Goal: Task Accomplishment & Management: Complete application form

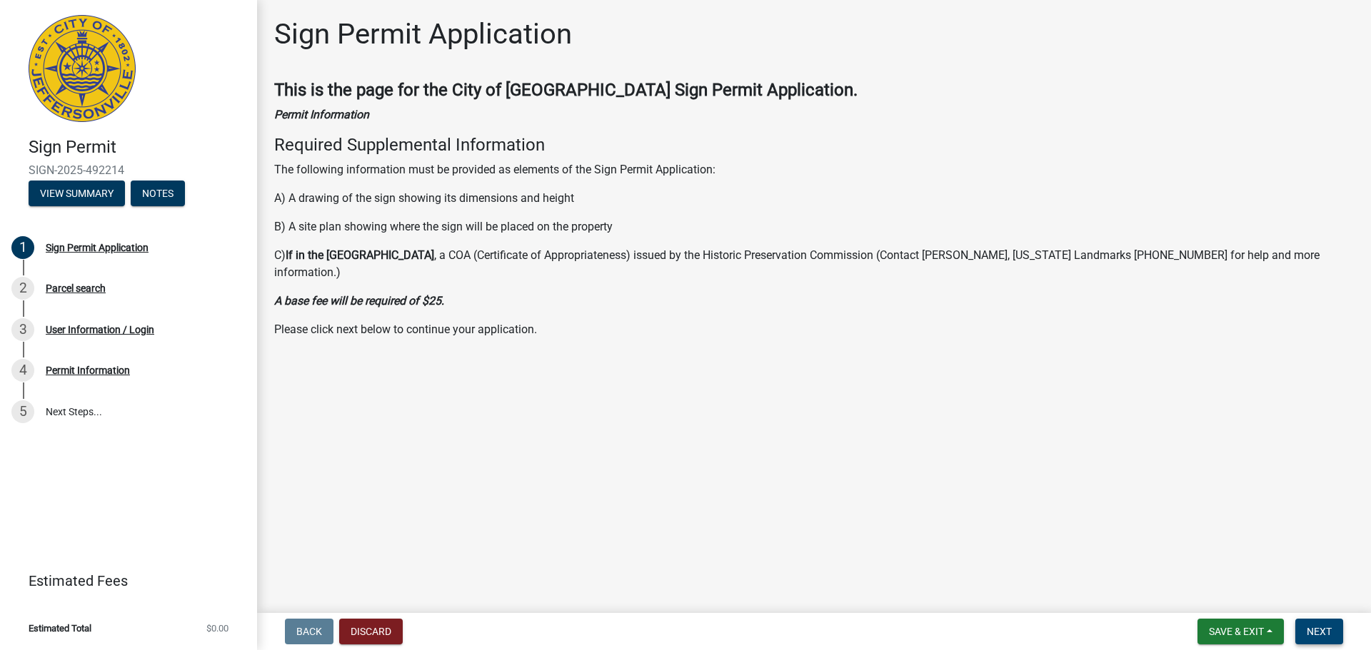
click at [1321, 635] on span "Next" at bounding box center [1318, 631] width 25 height 11
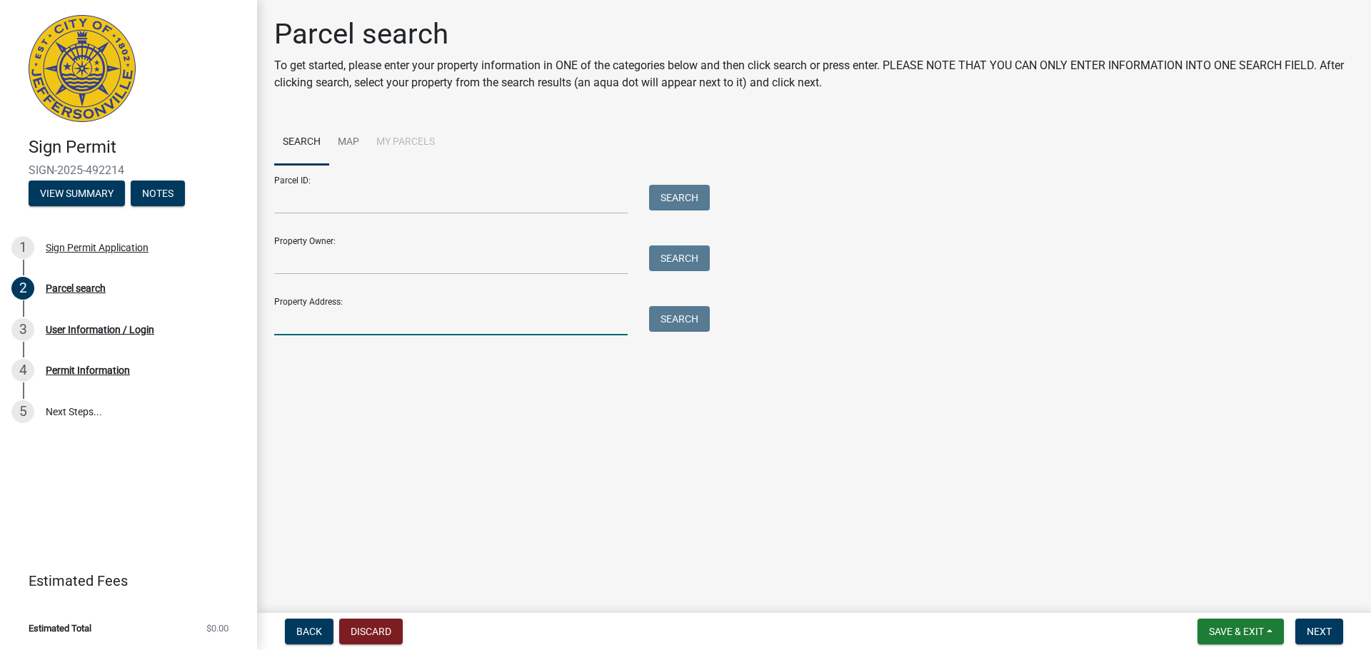
click at [353, 320] on input "Property Address:" at bounding box center [450, 320] width 353 height 29
click at [331, 321] on input "Property Address:" at bounding box center [450, 320] width 353 height 29
type input "[STREET_ADDRESS]"
click at [686, 320] on button "Search" at bounding box center [679, 319] width 61 height 26
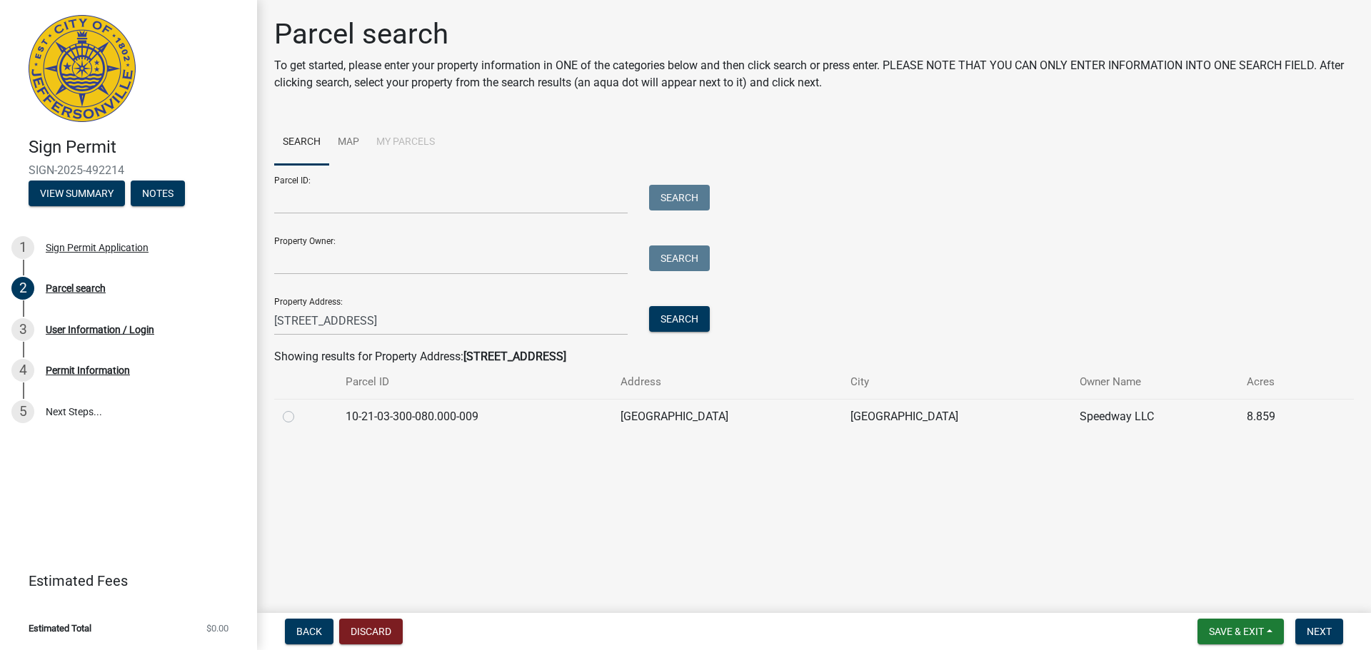
click at [474, 403] on td "10-21-03-300-080.000-009" at bounding box center [474, 416] width 275 height 35
click at [300, 408] on label at bounding box center [300, 408] width 0 height 0
click at [300, 418] on input "radio" at bounding box center [304, 412] width 9 height 9
radio input "true"
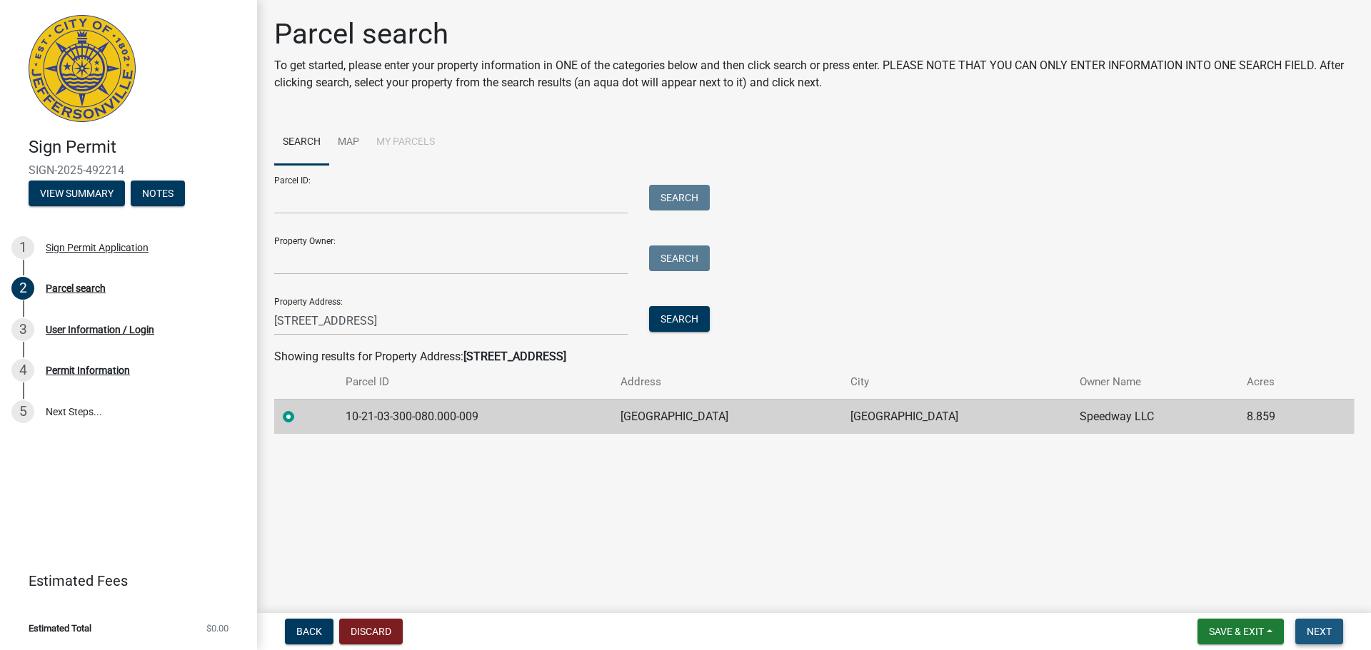
click at [1315, 631] on span "Next" at bounding box center [1318, 631] width 25 height 11
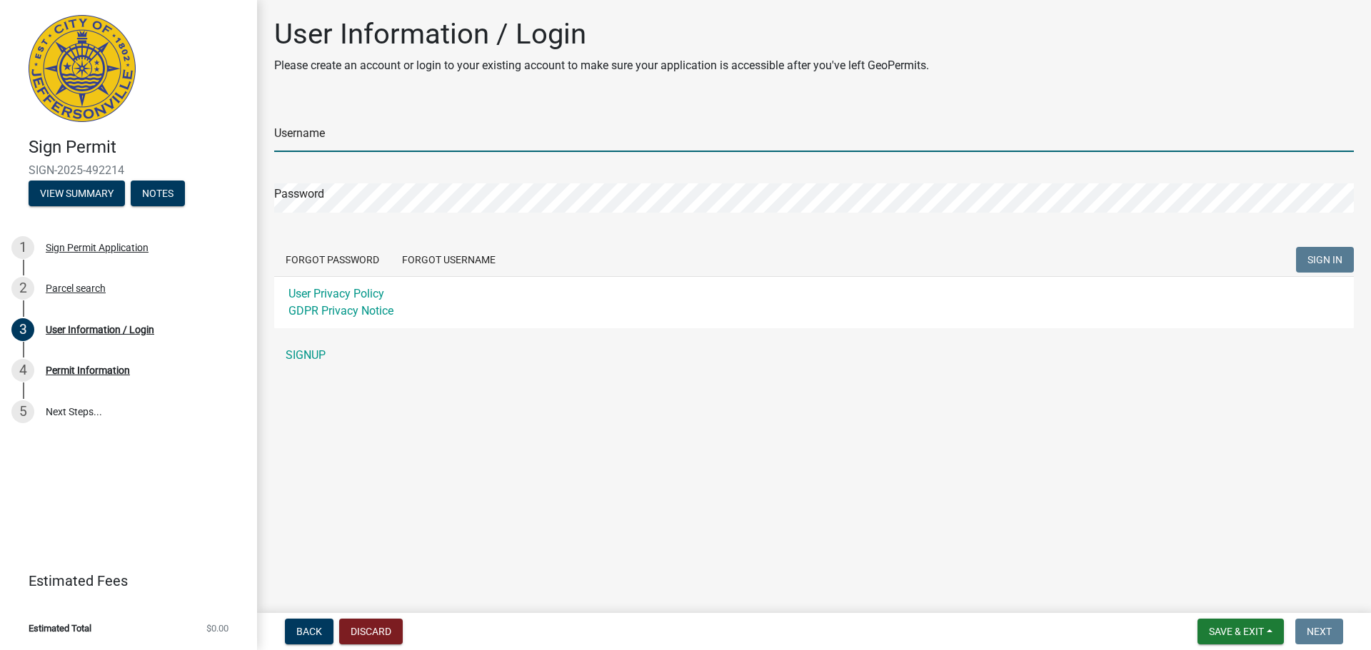
type input "ParagonInstall"
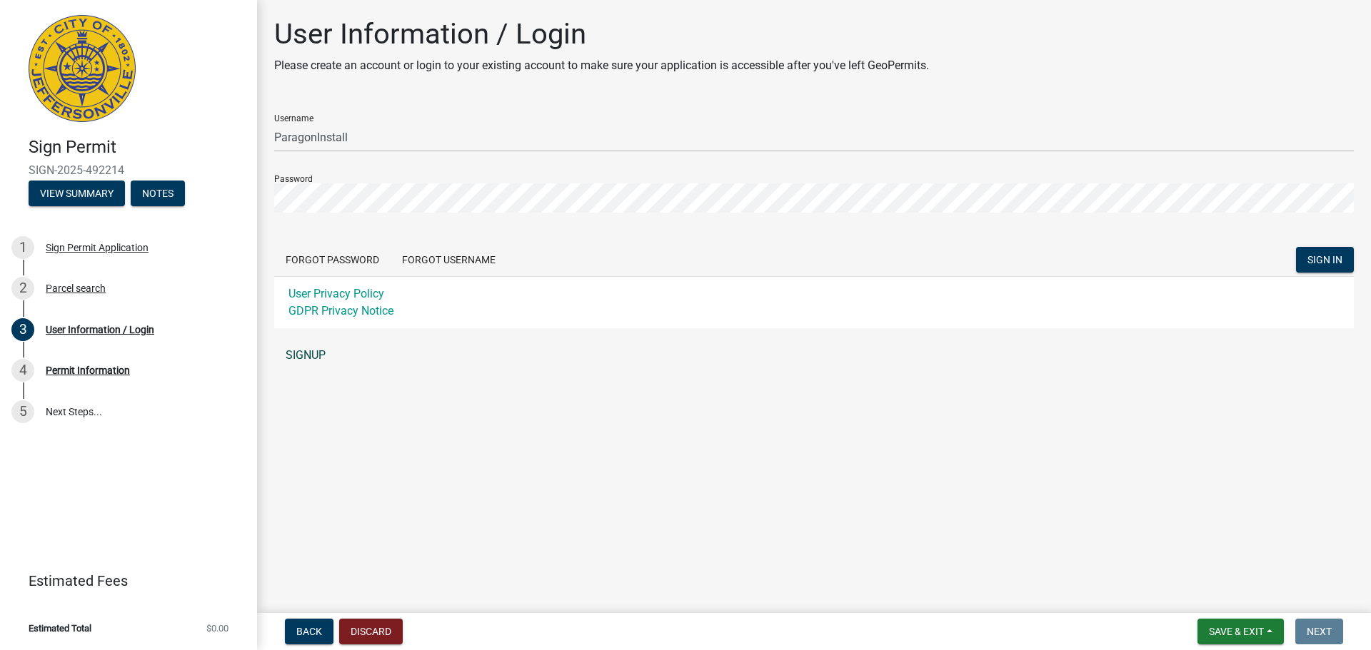
click at [317, 351] on link "SIGNUP" at bounding box center [813, 355] width 1079 height 29
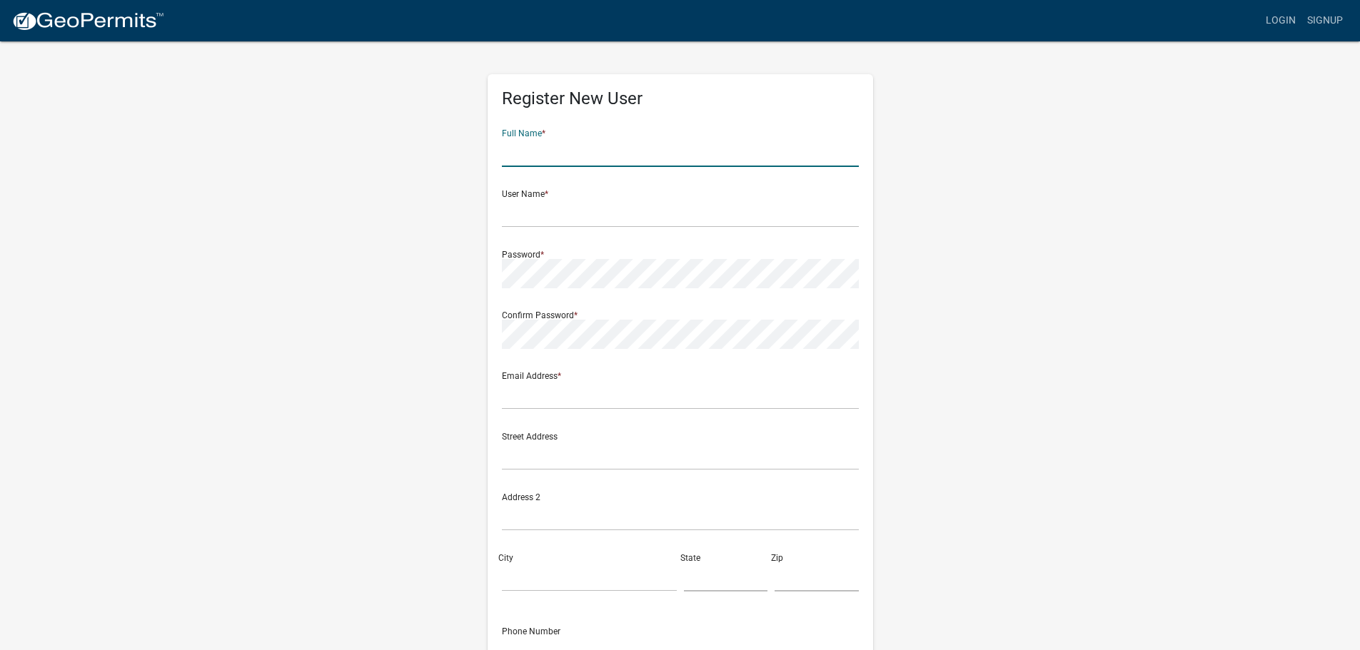
click at [597, 146] on input "text" at bounding box center [680, 152] width 357 height 29
type input "Allan Svihlik"
type input "[EMAIL_ADDRESS][DOMAIN_NAME]"
type input "711 N Garfield Ave"
type input "Valparaiso"
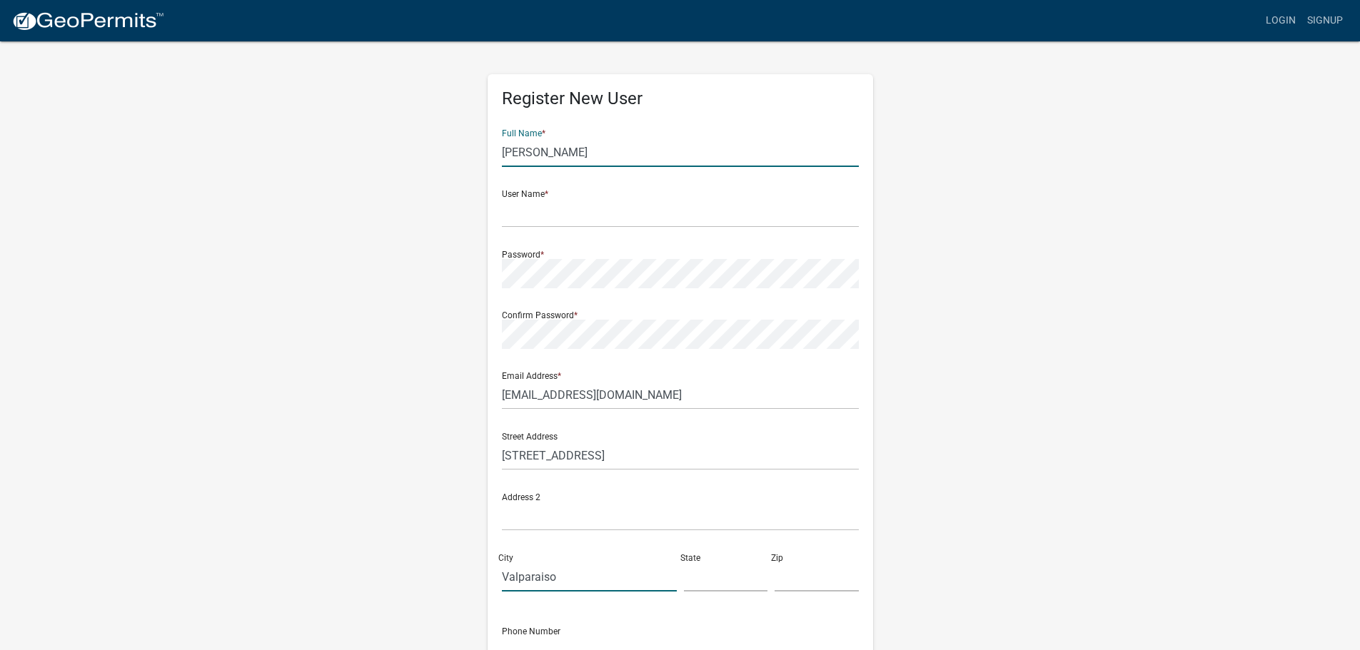
type input "IN"
type input "46383"
type input "2199473446"
click at [582, 211] on input "text" at bounding box center [680, 212] width 357 height 29
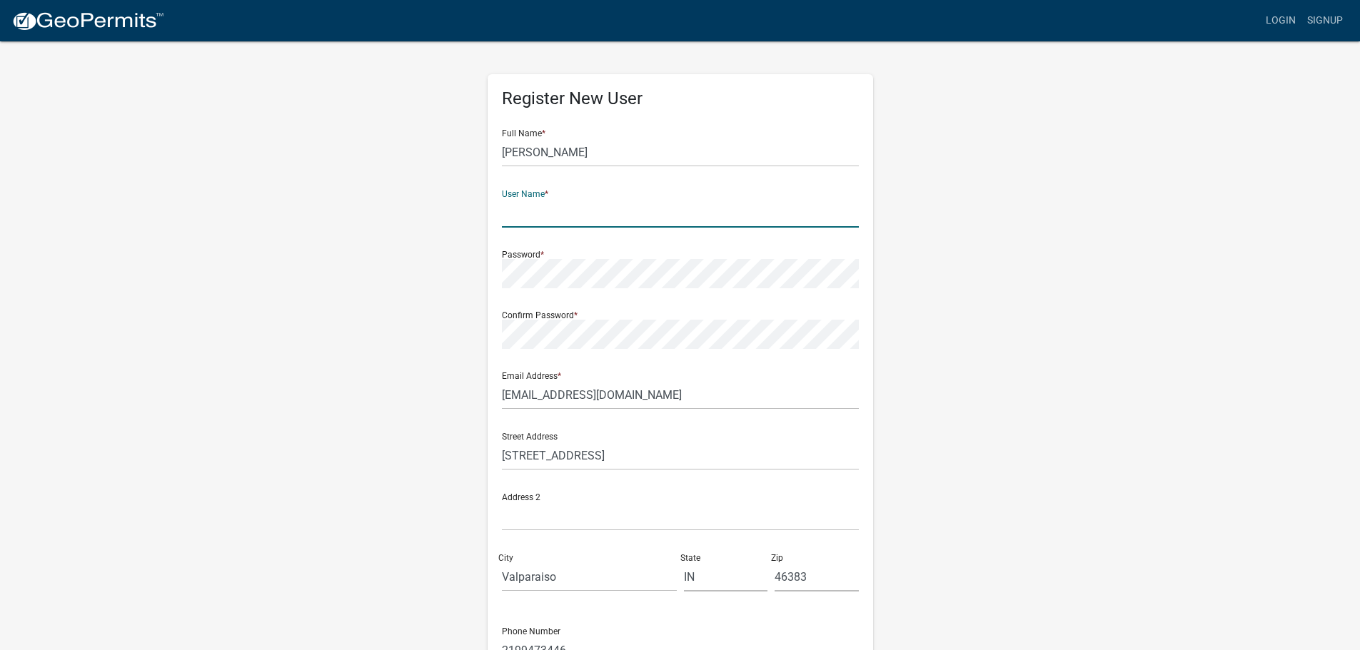
type input "ParagonInstall"
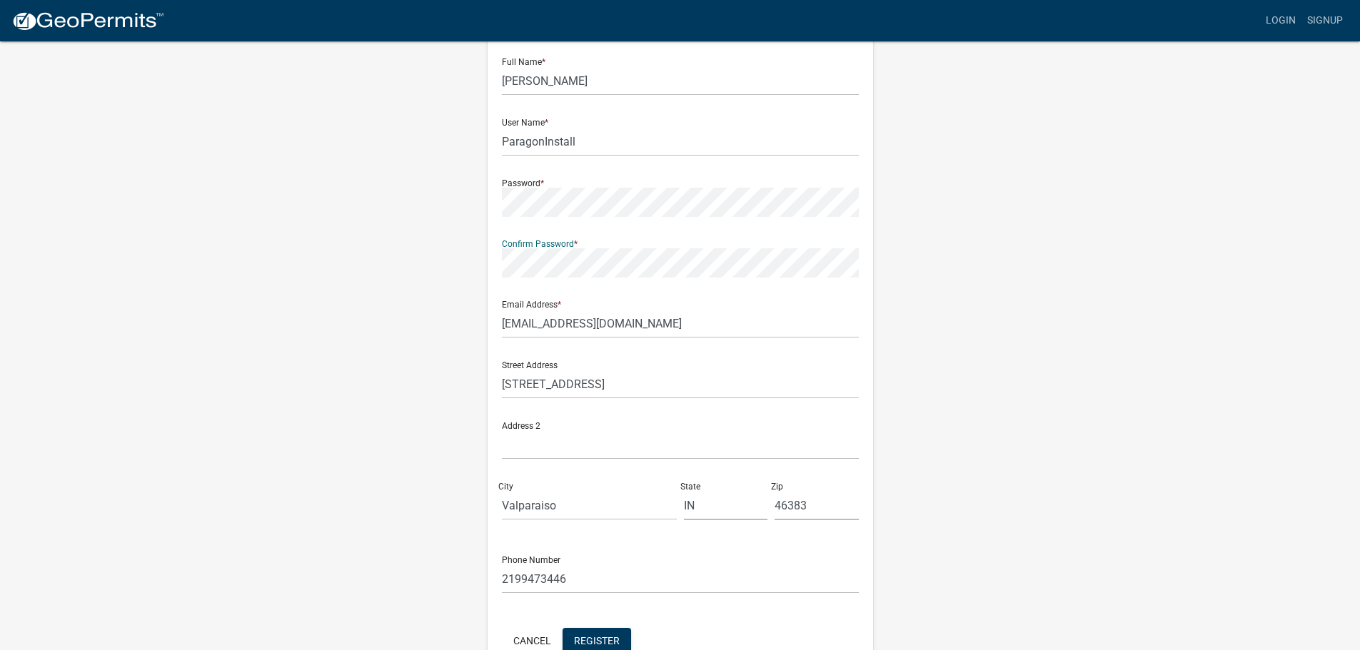
click at [1184, 337] on wm-register-view "more_horiz Login Signup Register New User Full Name * Allan Svihlik User Name *…" at bounding box center [680, 331] width 1360 height 804
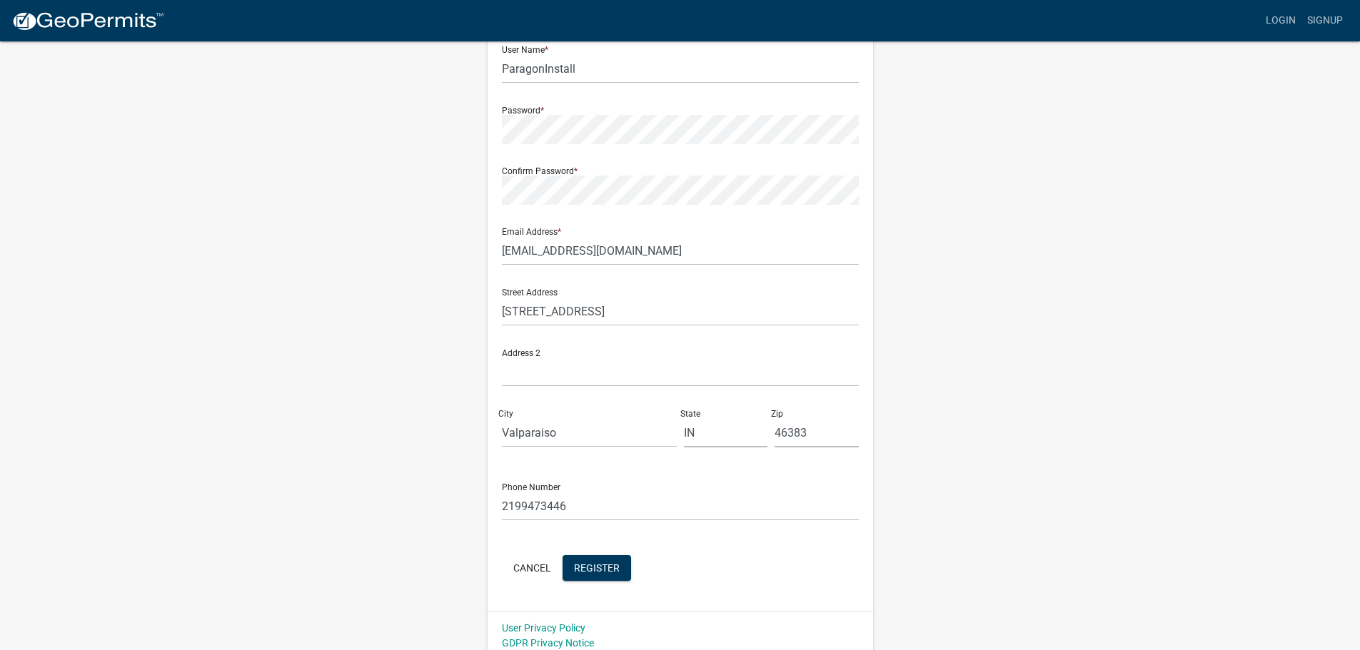
scroll to position [153, 0]
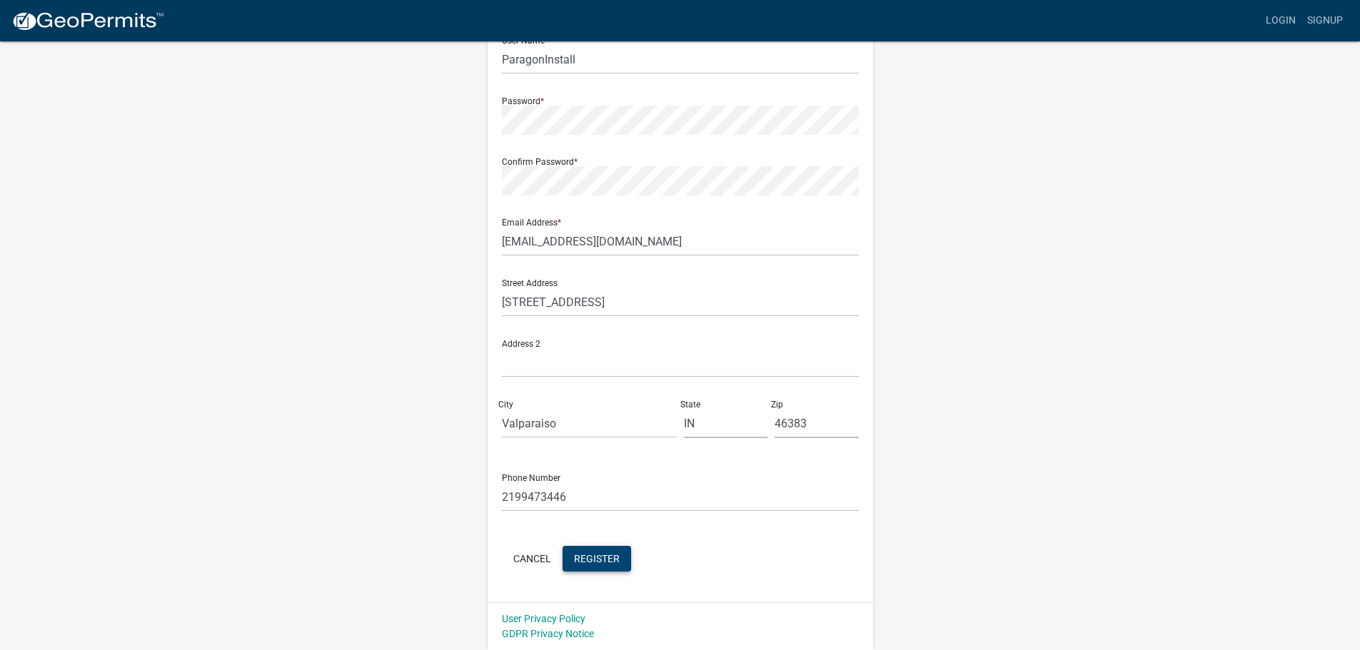
click at [607, 558] on span "Register" at bounding box center [597, 558] width 46 height 11
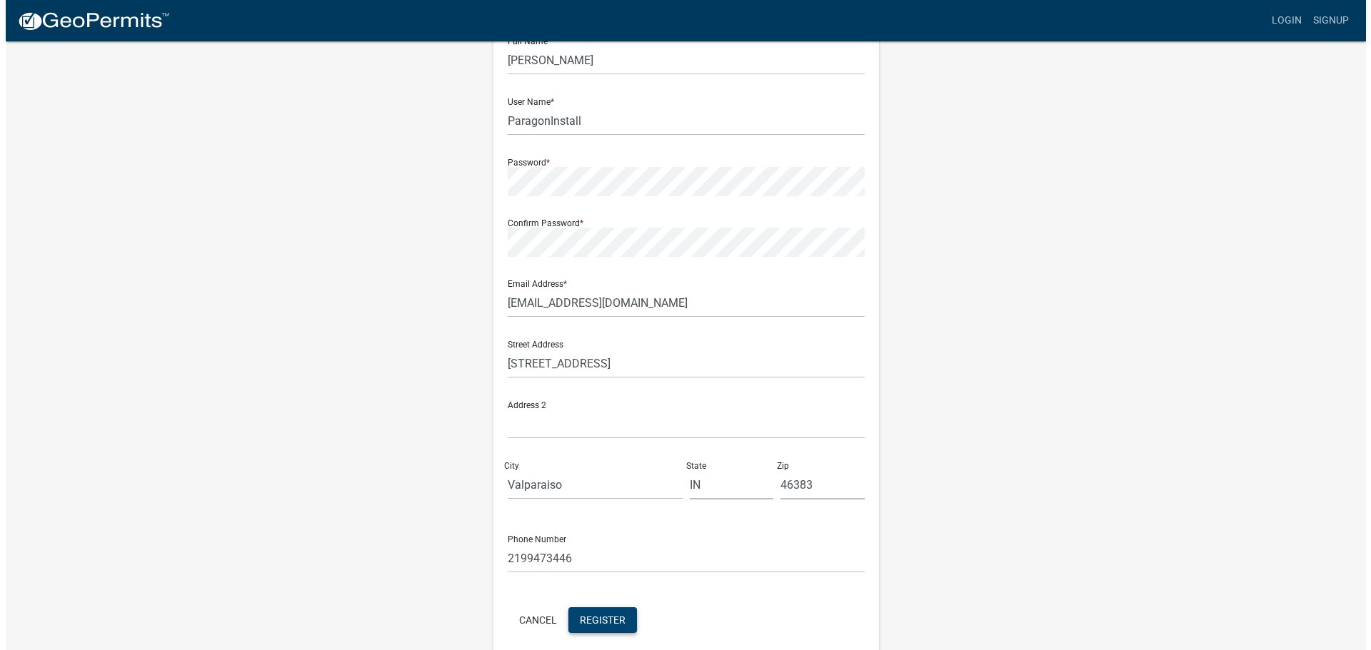
scroll to position [0, 0]
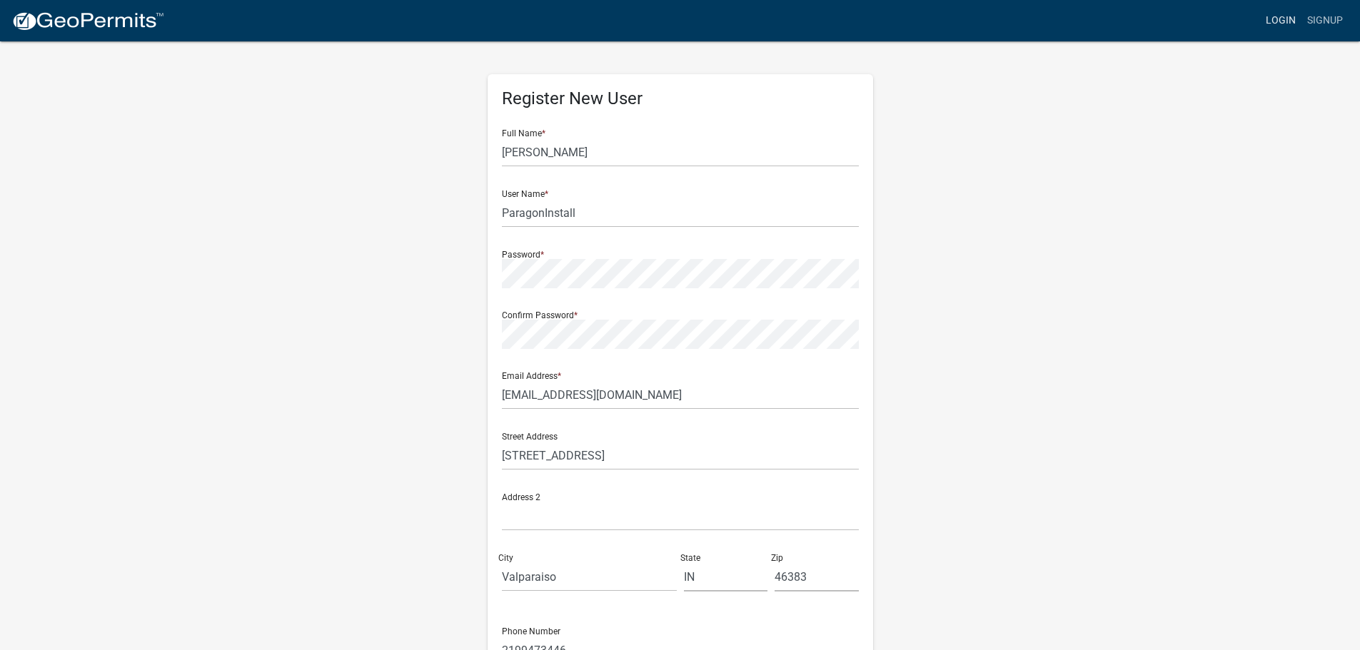
click at [1291, 24] on link "Login" at bounding box center [1280, 20] width 41 height 27
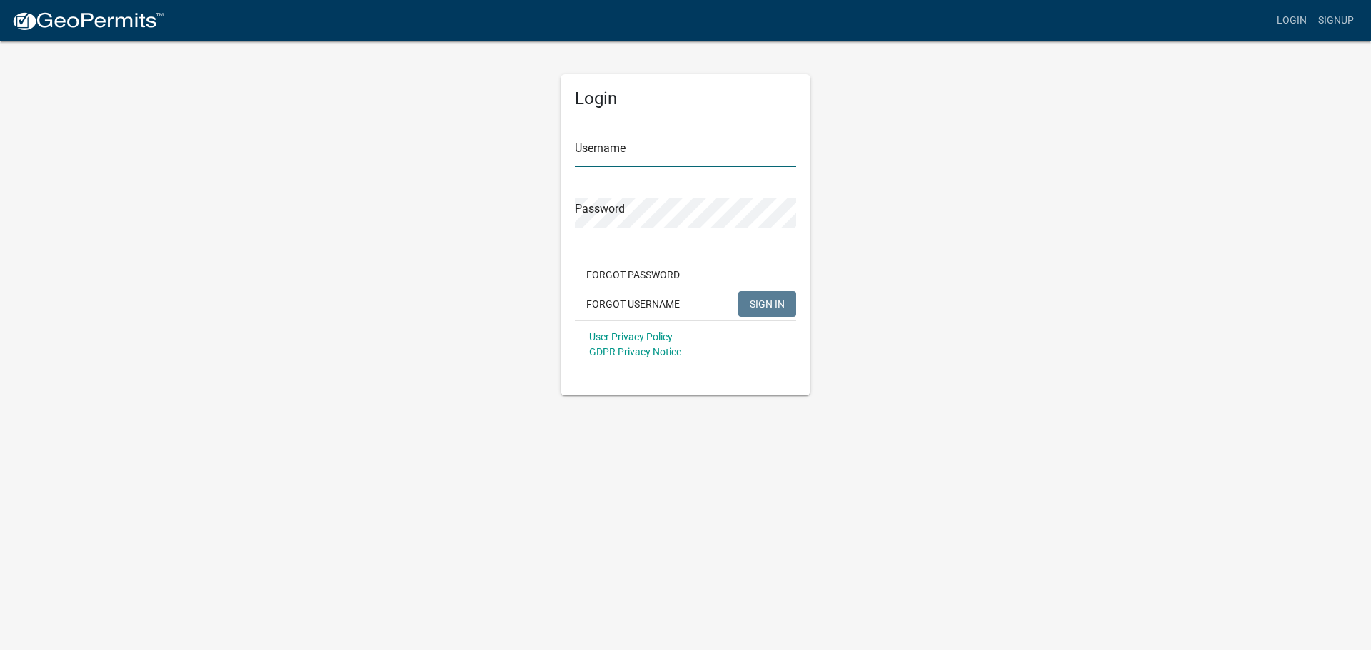
type input "ParagonInstall"
click at [770, 305] on span "SIGN IN" at bounding box center [767, 303] width 35 height 11
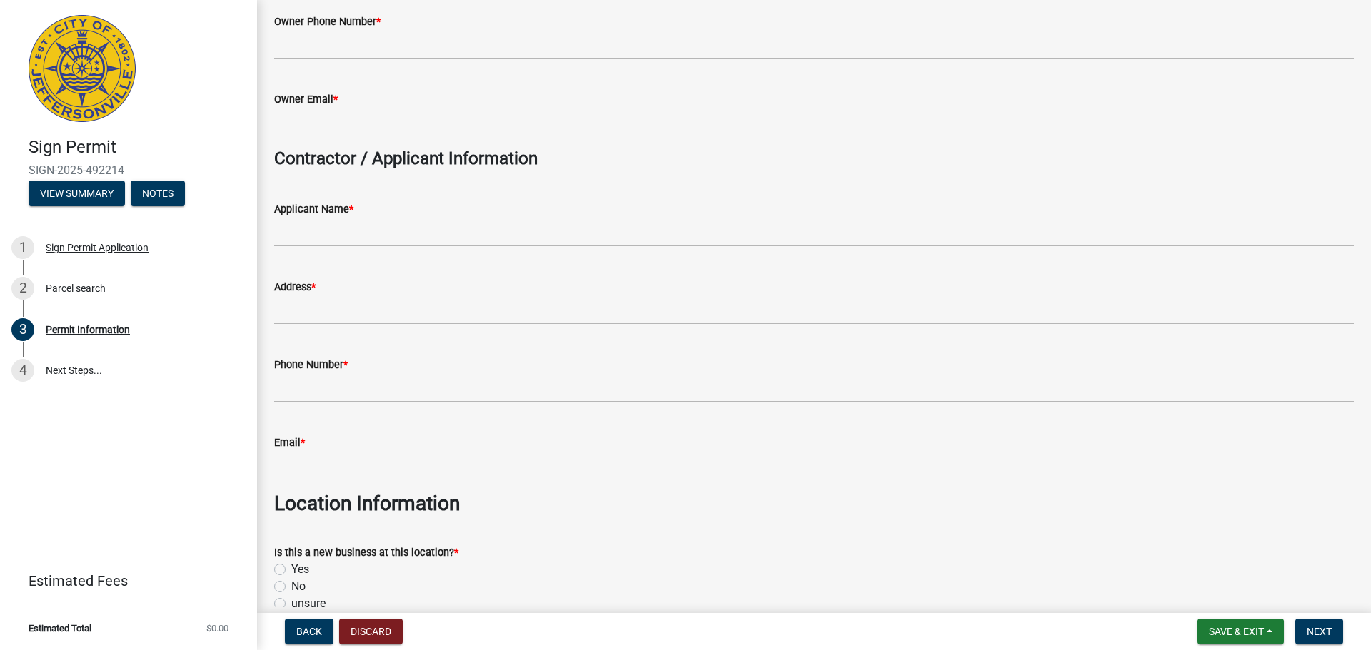
scroll to position [357, 0]
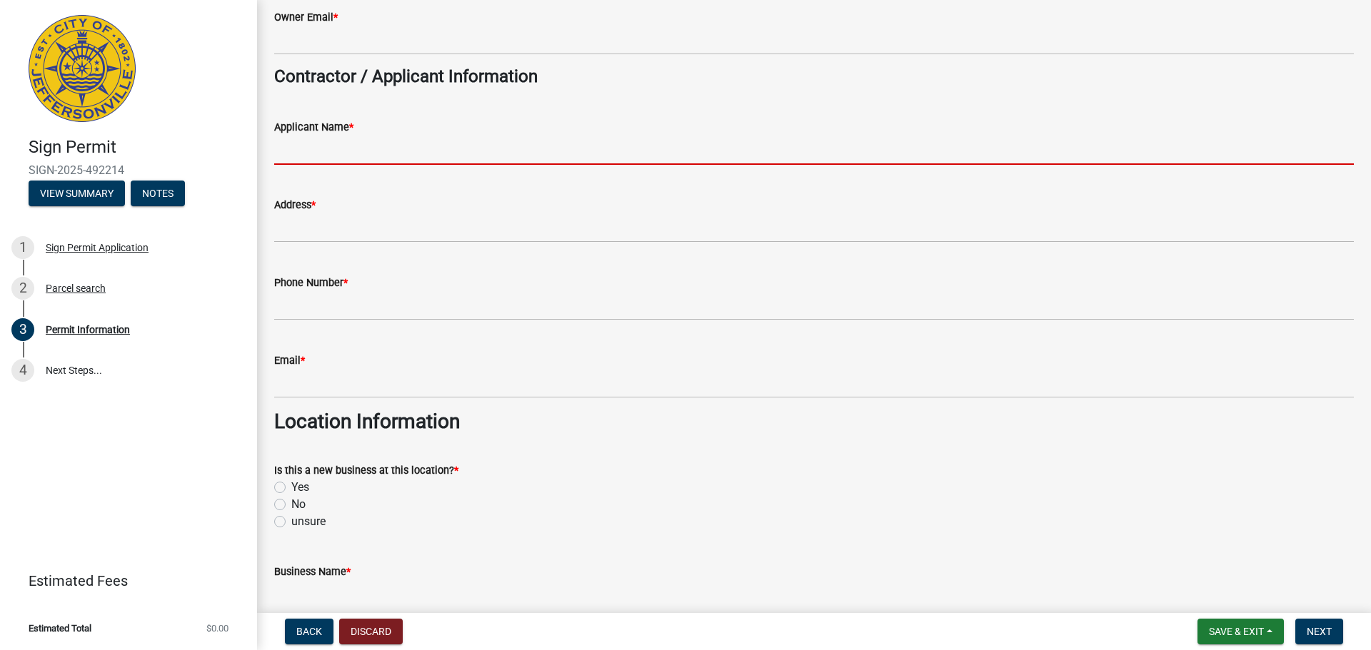
click at [479, 145] on input "Applicant Name *" at bounding box center [813, 150] width 1079 height 29
click at [395, 150] on input "Applicant Name *" at bounding box center [813, 150] width 1079 height 29
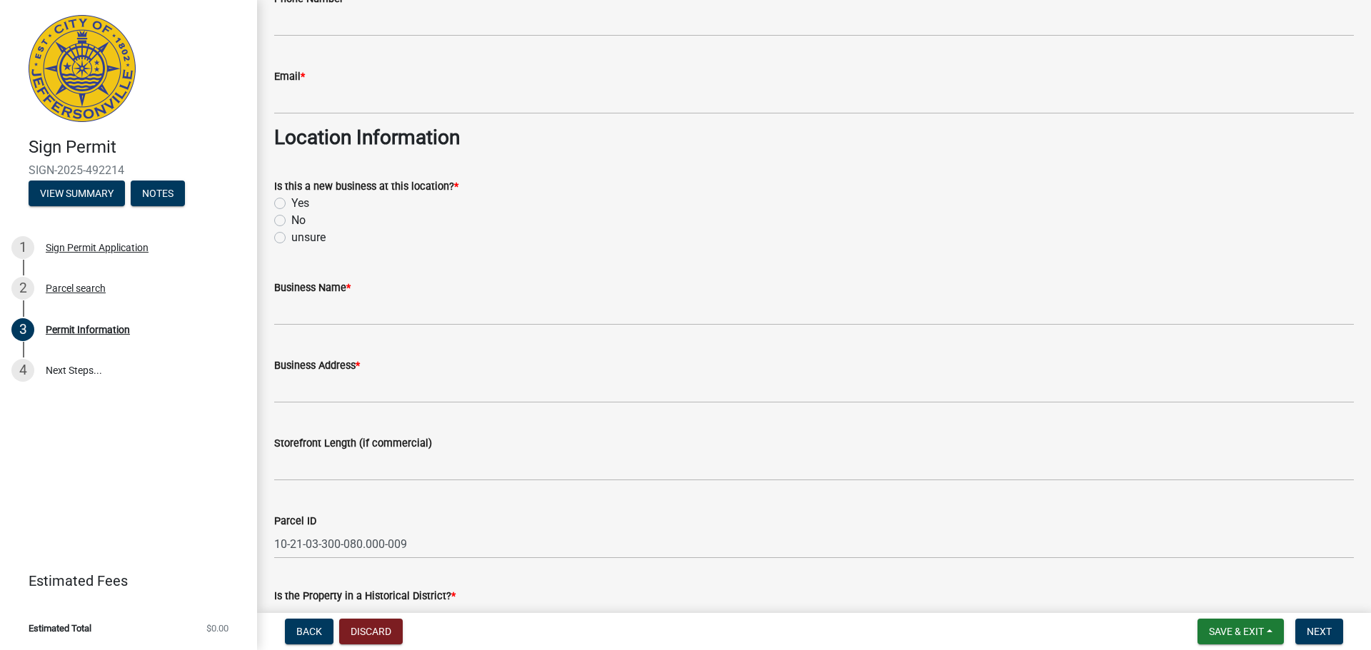
scroll to position [642, 0]
click at [291, 221] on label "No" at bounding box center [298, 219] width 14 height 17
click at [291, 220] on input "No" at bounding box center [295, 215] width 9 height 9
radio input "true"
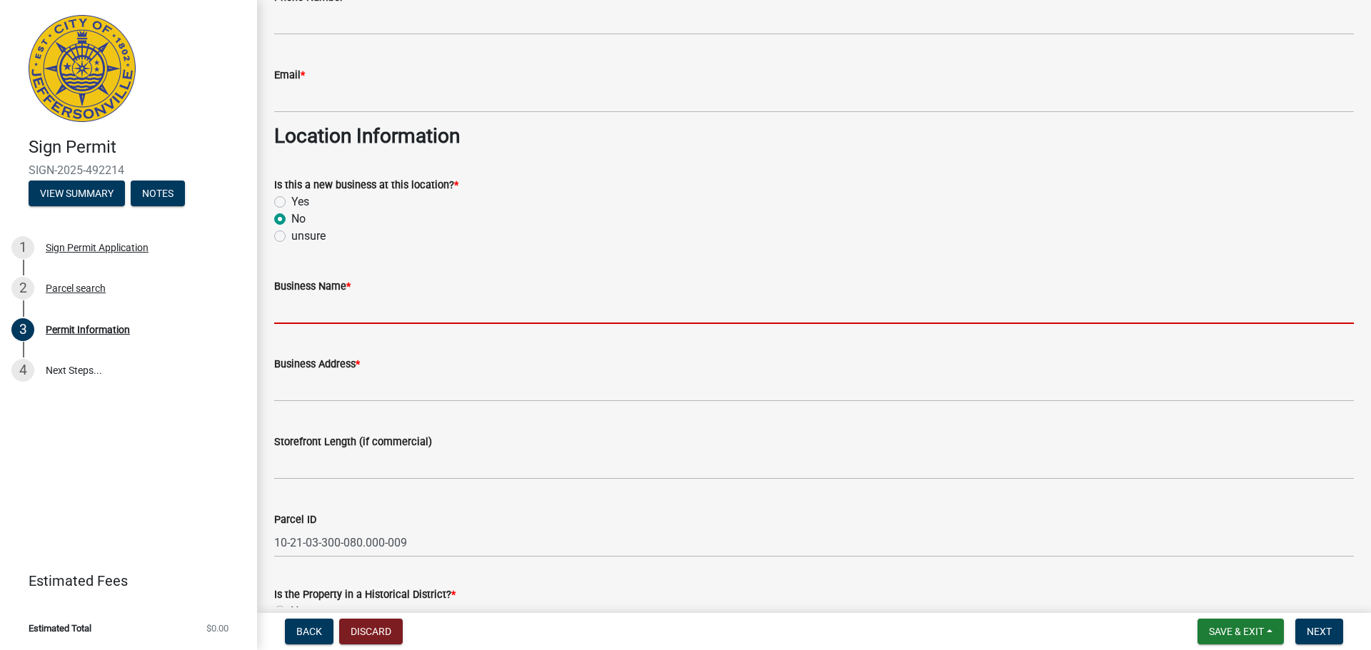
drag, startPoint x: 332, startPoint y: 308, endPoint x: 326, endPoint y: 302, distance: 9.1
click at [332, 308] on input "Business Name *" at bounding box center [813, 309] width 1079 height 29
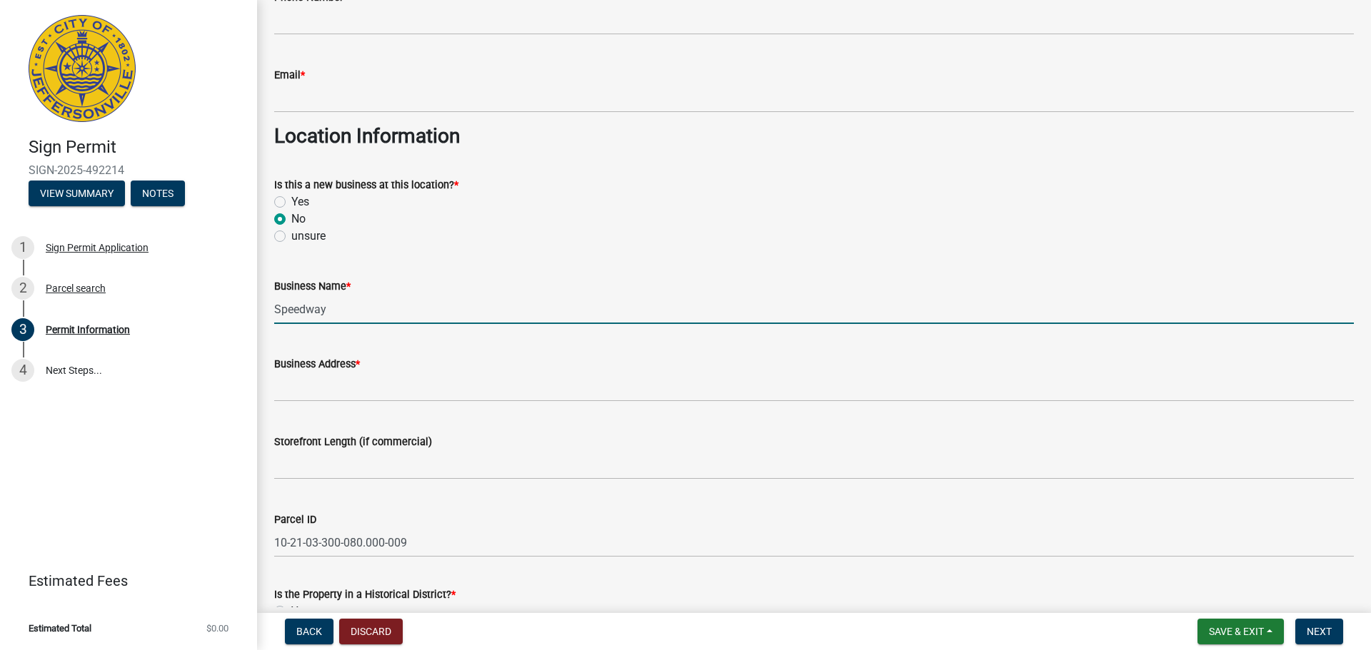
type input "Speedway"
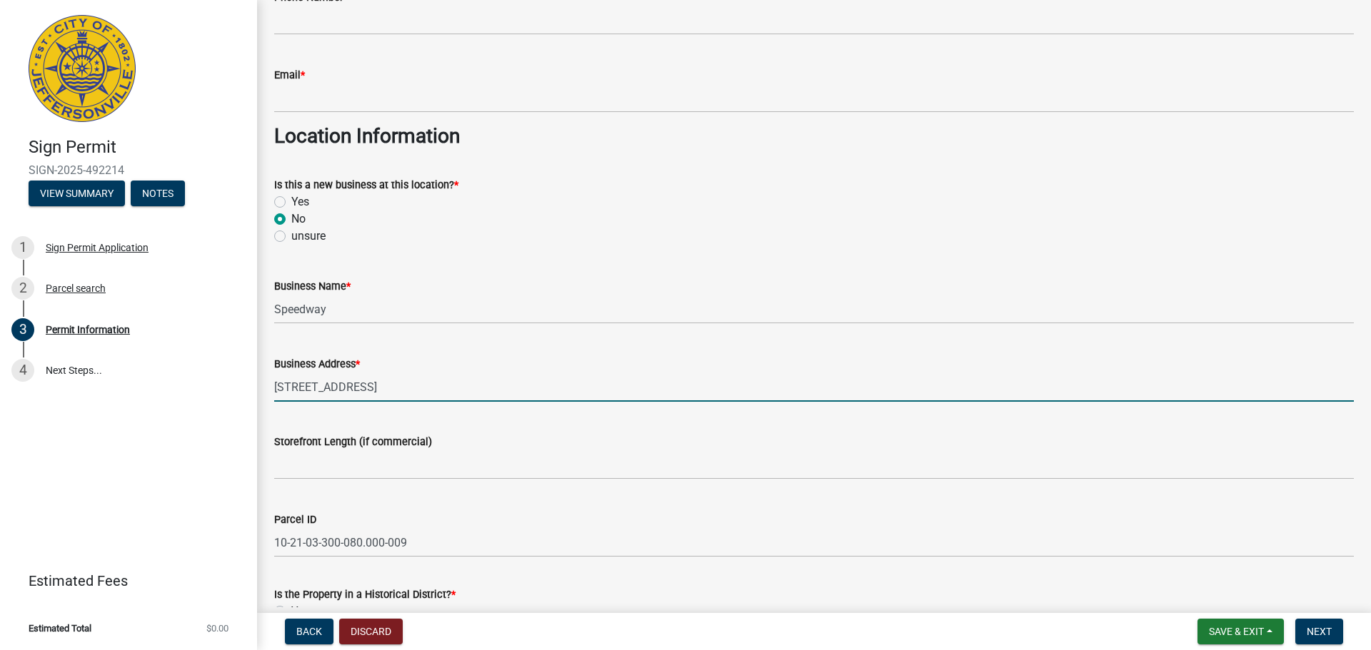
type input "[STREET_ADDRESS]"
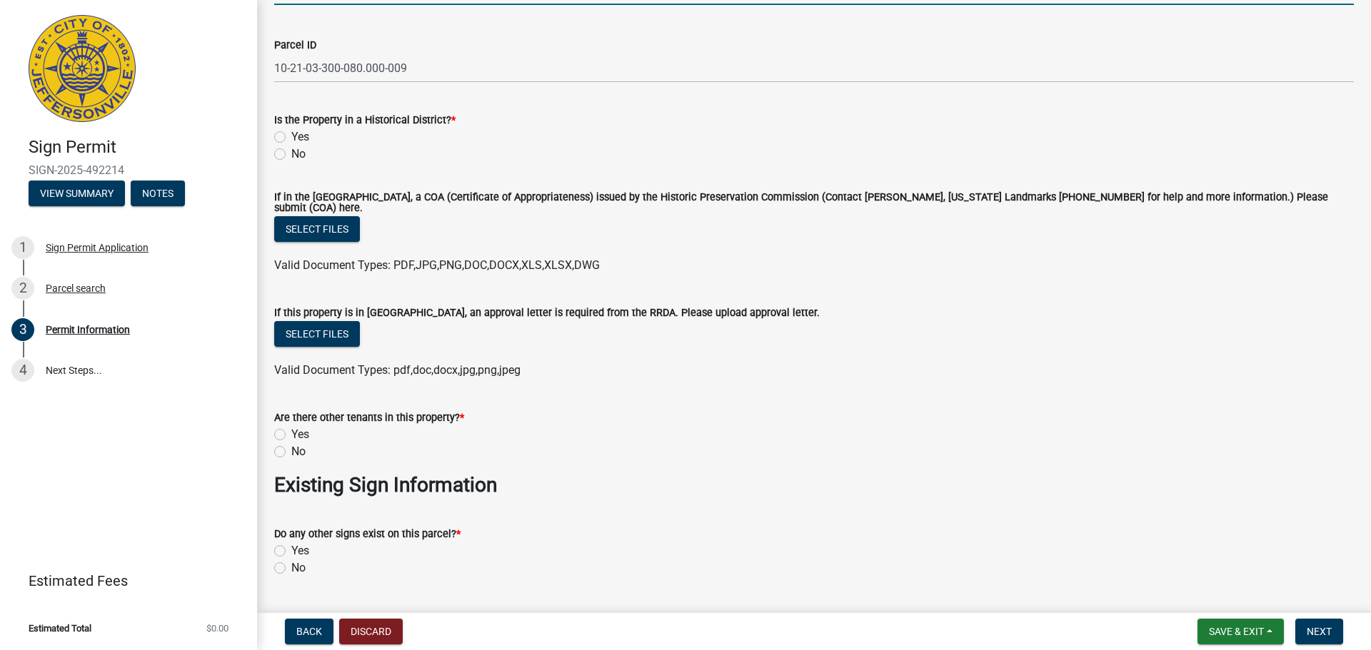
scroll to position [1159, 0]
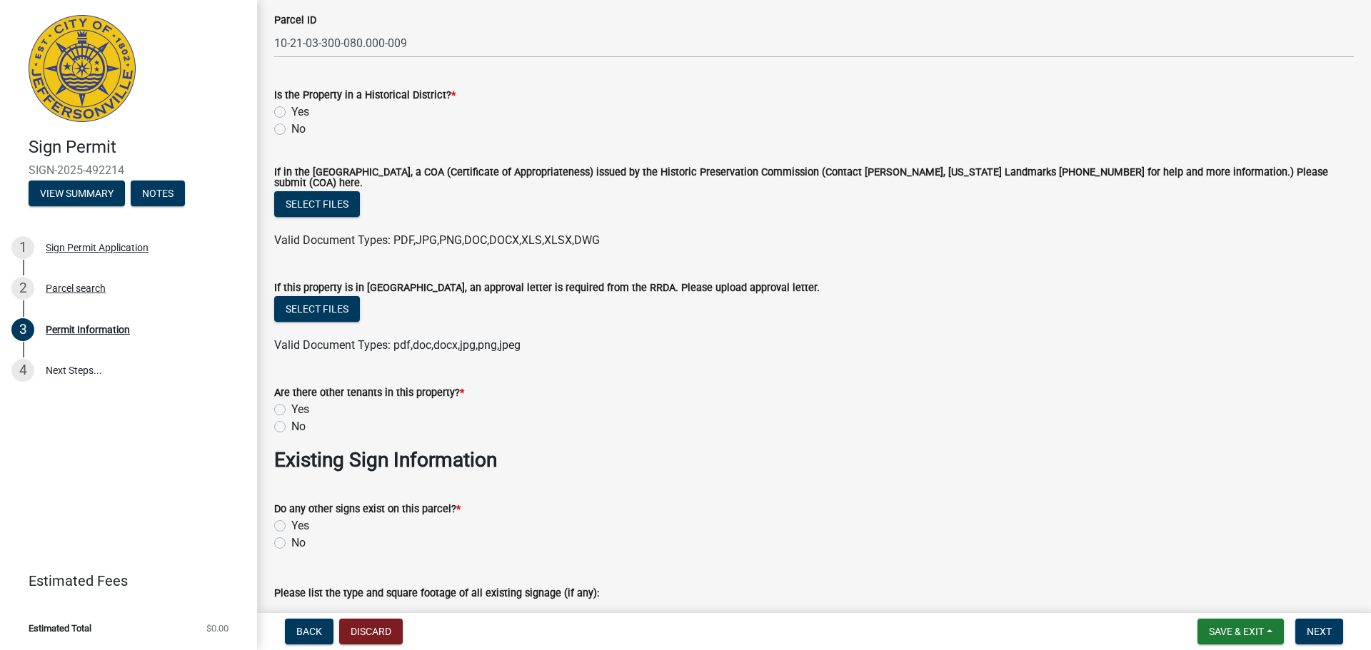
click at [291, 521] on label "Yes" at bounding box center [300, 526] width 18 height 17
click at [291, 521] on input "Yes" at bounding box center [295, 522] width 9 height 9
radio input "true"
click at [291, 422] on label "No" at bounding box center [298, 426] width 14 height 17
click at [291, 422] on input "No" at bounding box center [295, 422] width 9 height 9
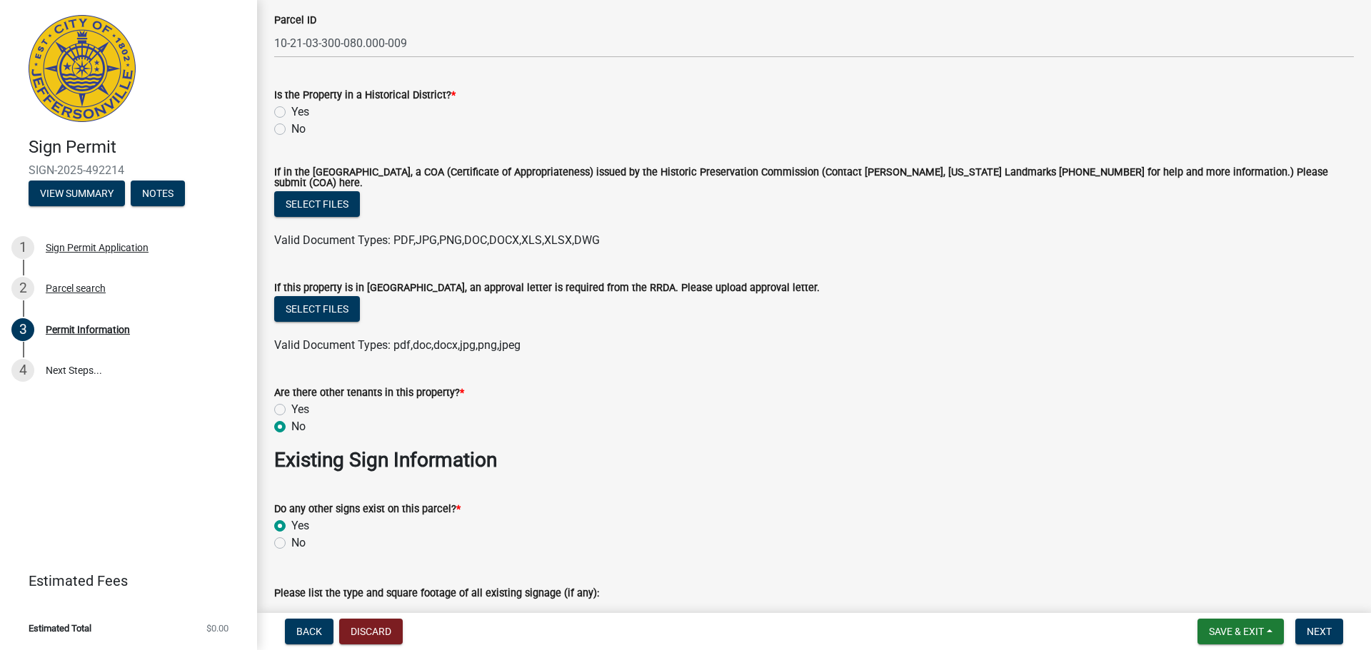
radio input "true"
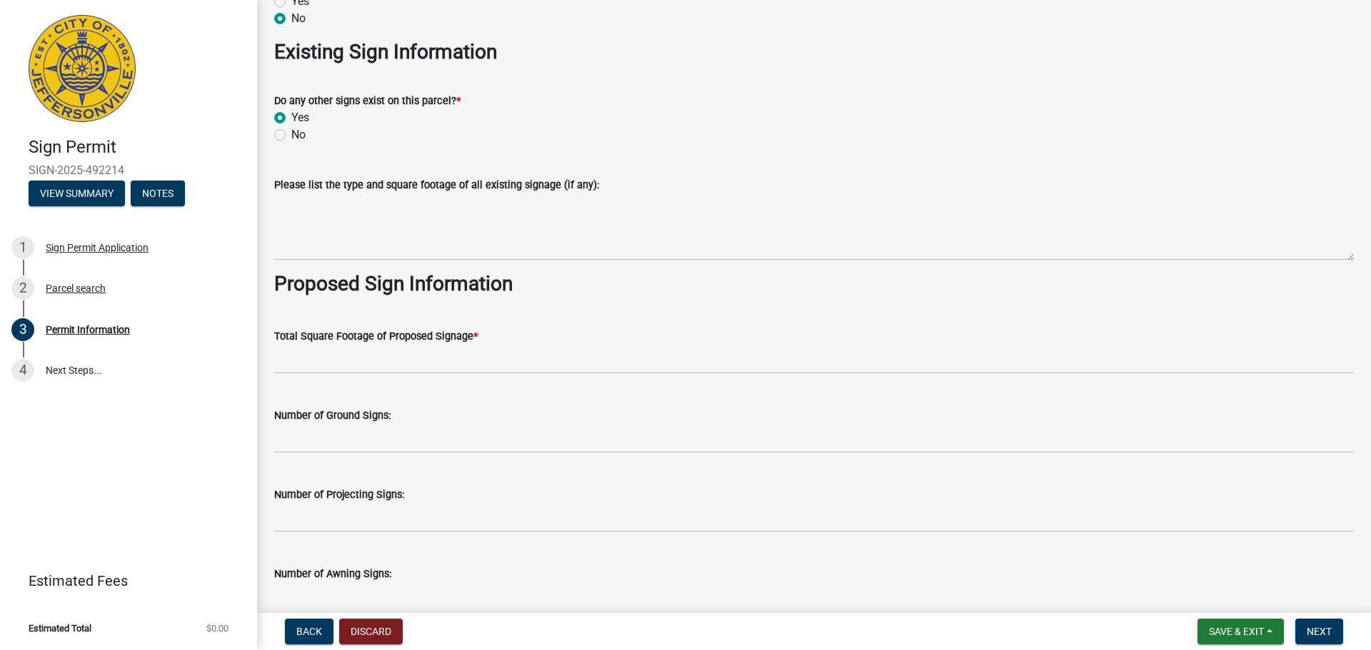
scroll to position [1588, 0]
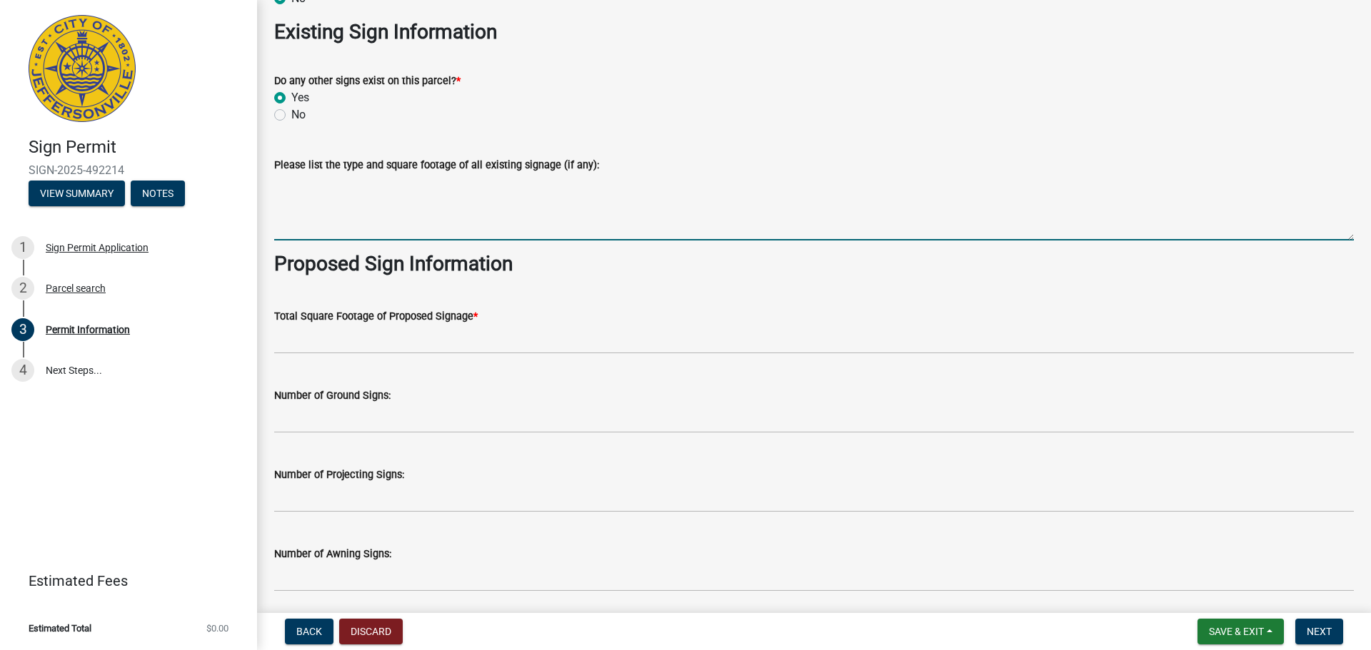
click at [360, 226] on textarea "Please list the type and square footage of all existing signage (if any):" at bounding box center [813, 206] width 1079 height 67
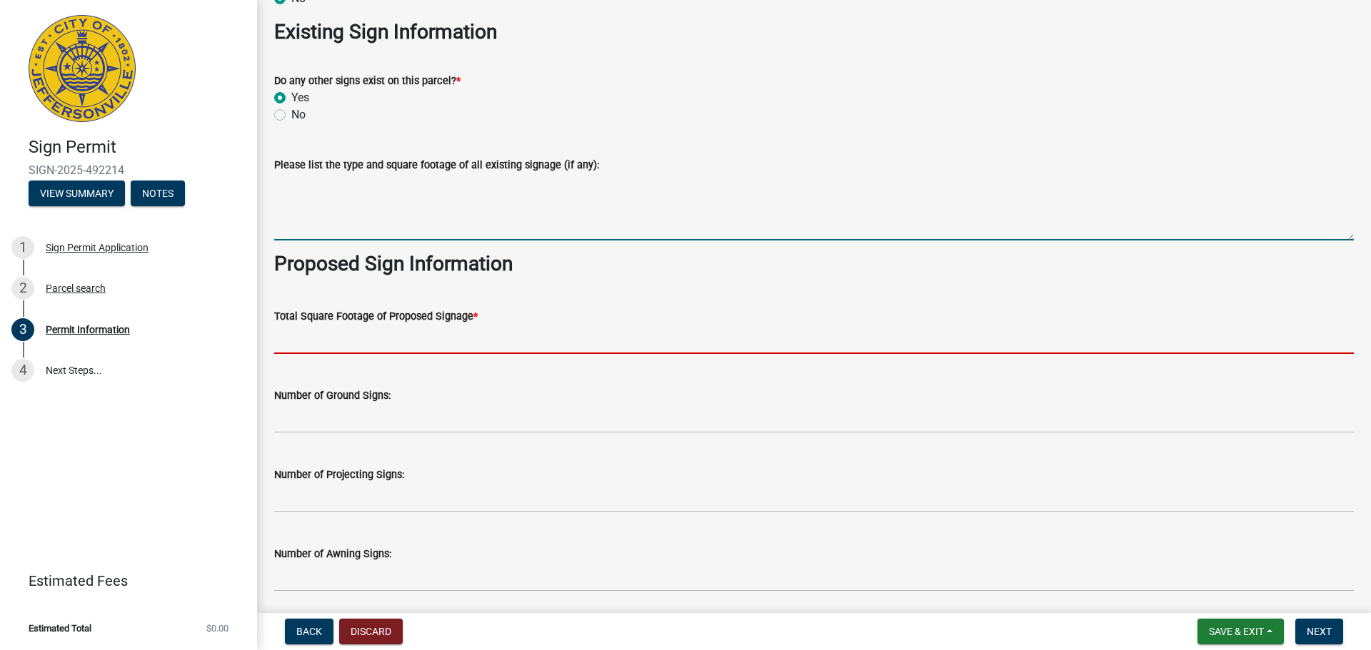
click at [336, 335] on input "text" at bounding box center [813, 339] width 1079 height 29
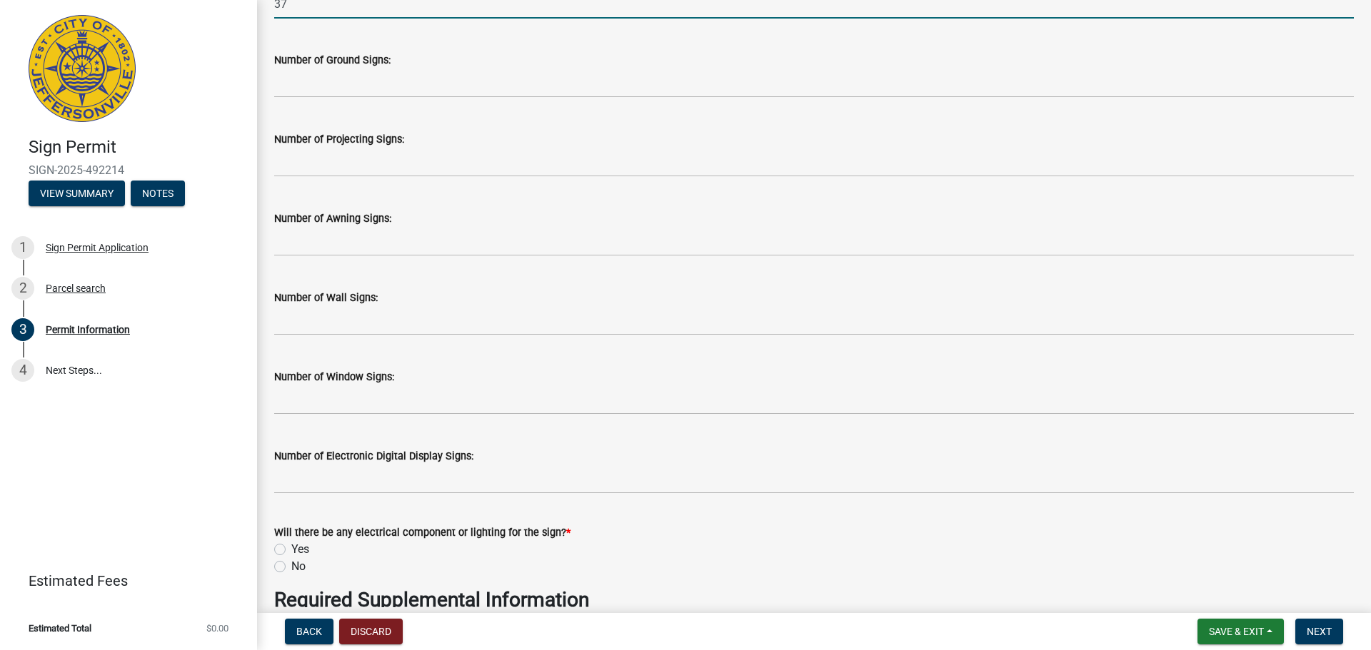
scroll to position [1945, 0]
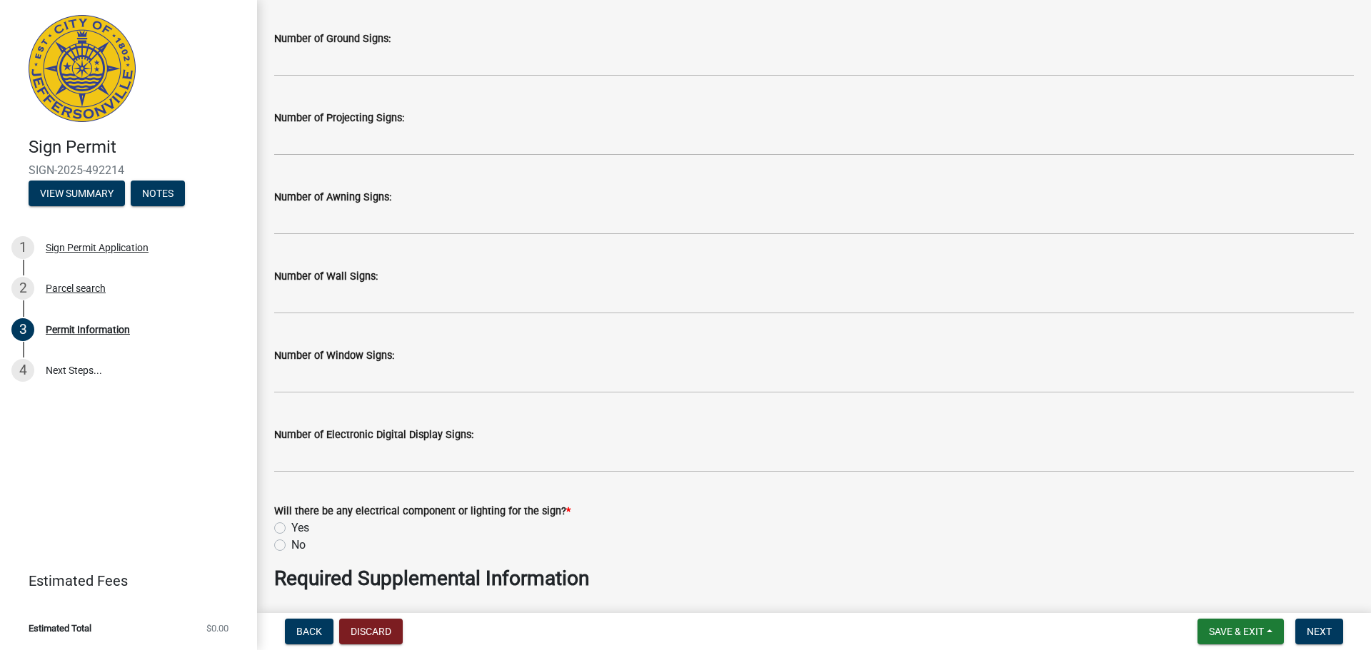
type input "37"
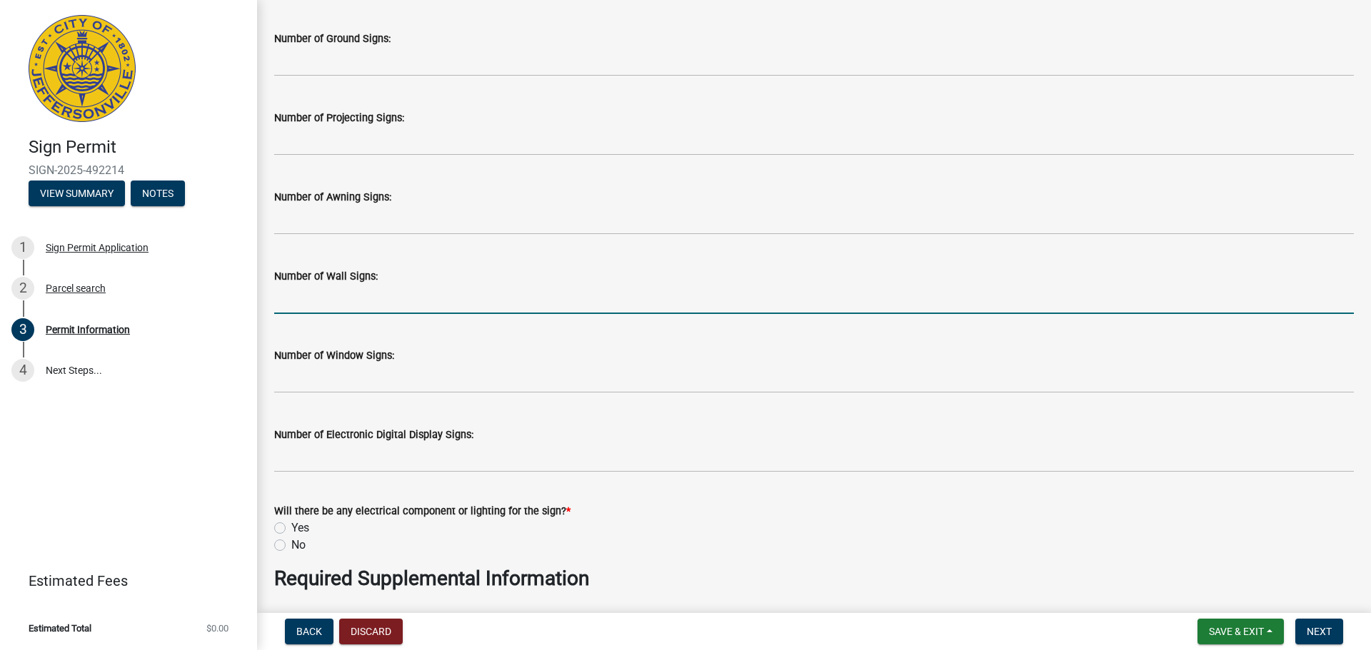
click at [378, 285] on input "text" at bounding box center [813, 299] width 1079 height 29
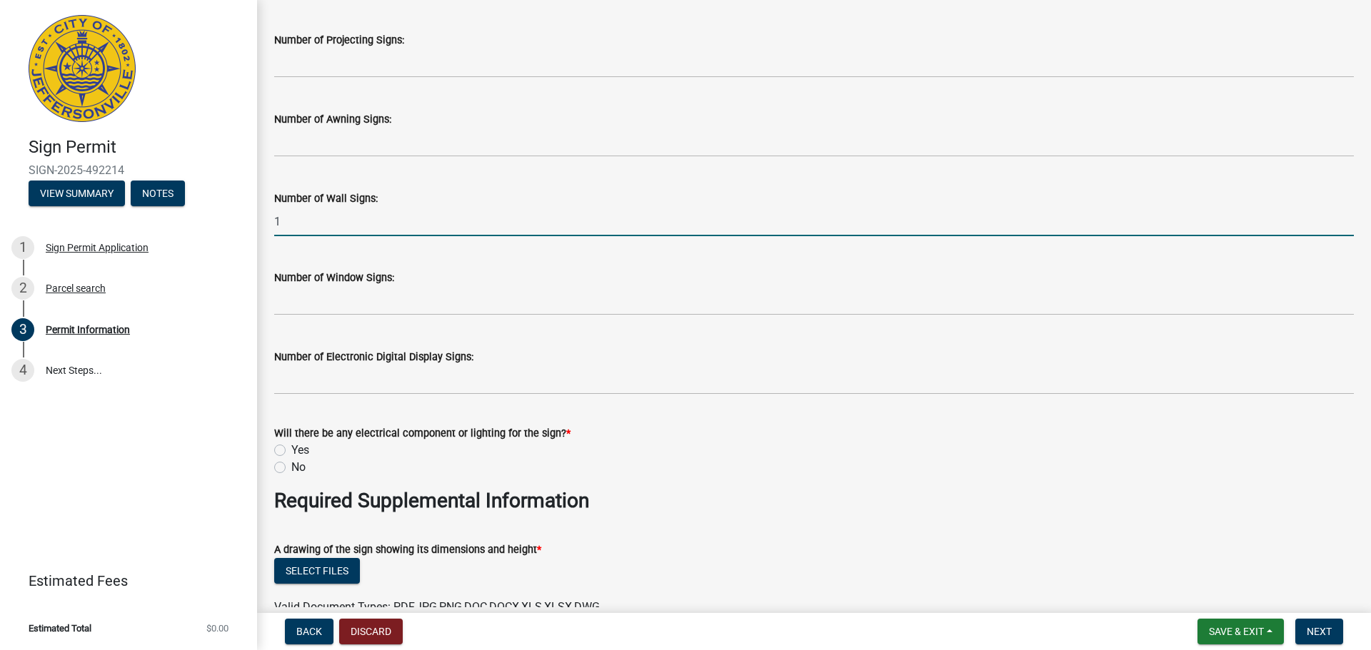
scroll to position [2159, 0]
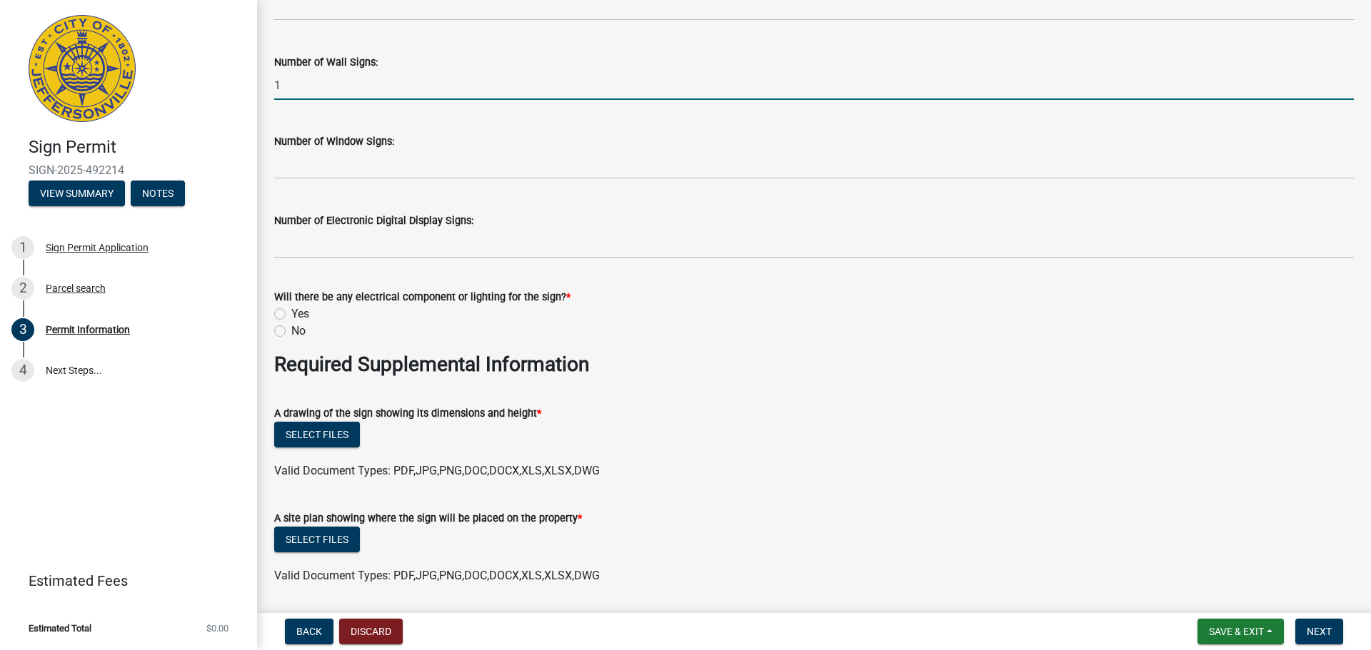
type input "1"
click at [862, 370] on wm-data-entity-input "Required Supplemental Information" at bounding box center [813, 371] width 1079 height 36
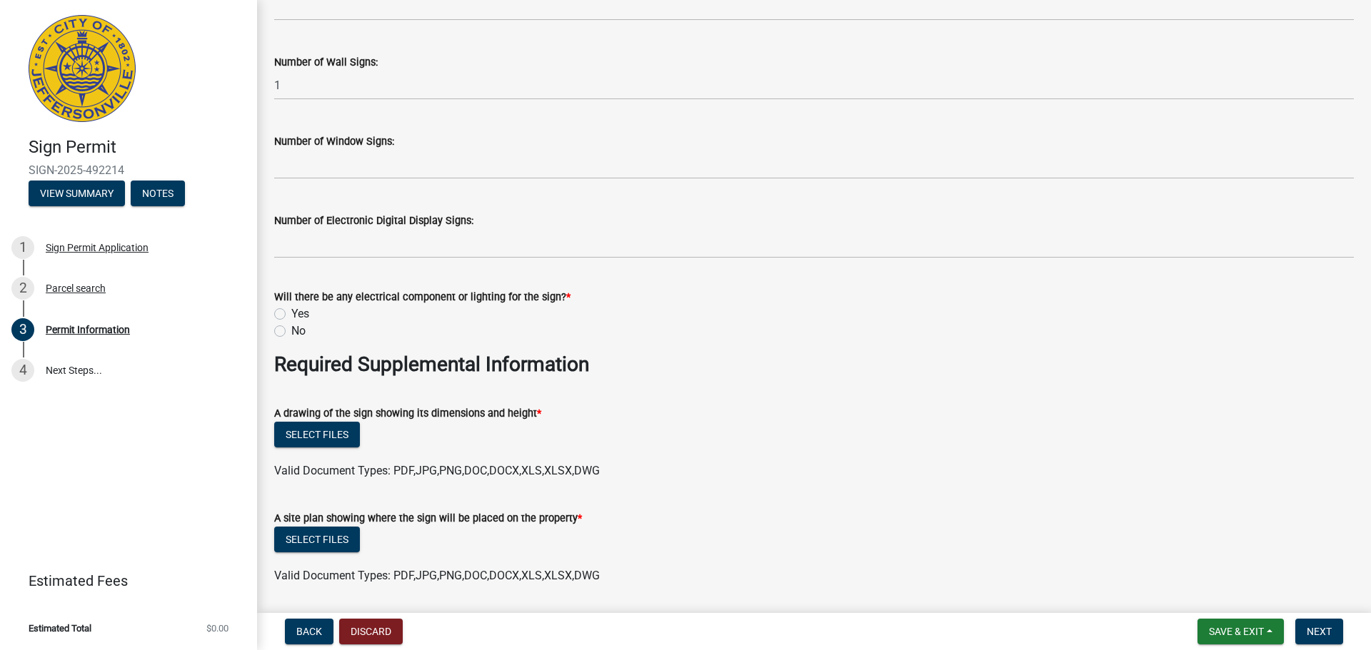
click at [291, 307] on label "Yes" at bounding box center [300, 314] width 18 height 17
click at [291, 307] on input "Yes" at bounding box center [295, 310] width 9 height 9
radio input "true"
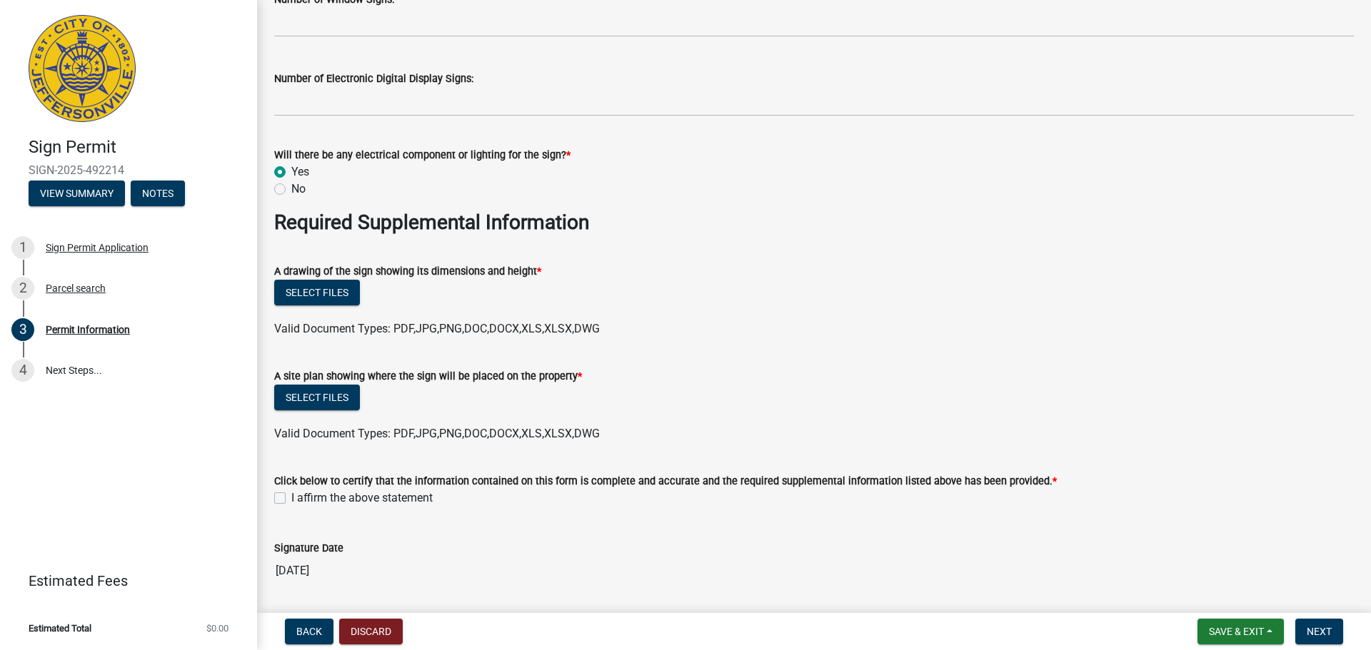
scroll to position [2301, 0]
click at [339, 286] on button "Select files" at bounding box center [317, 292] width 86 height 26
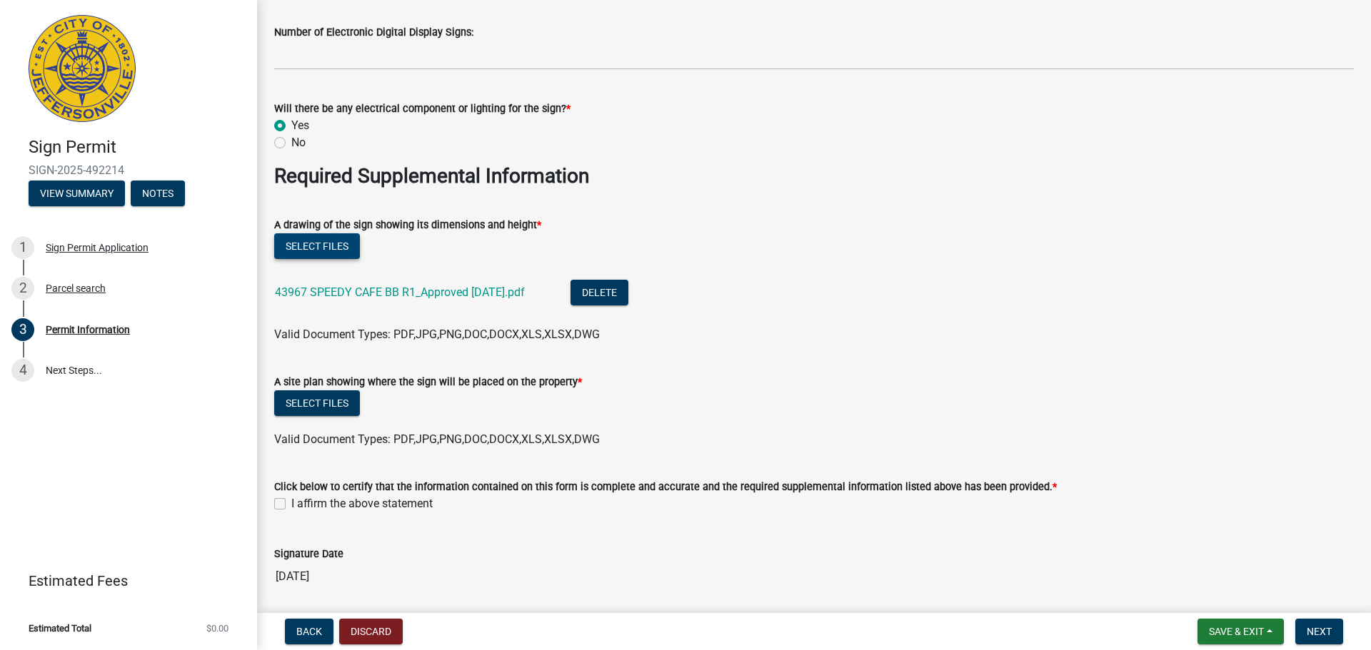
scroll to position [2373, 0]
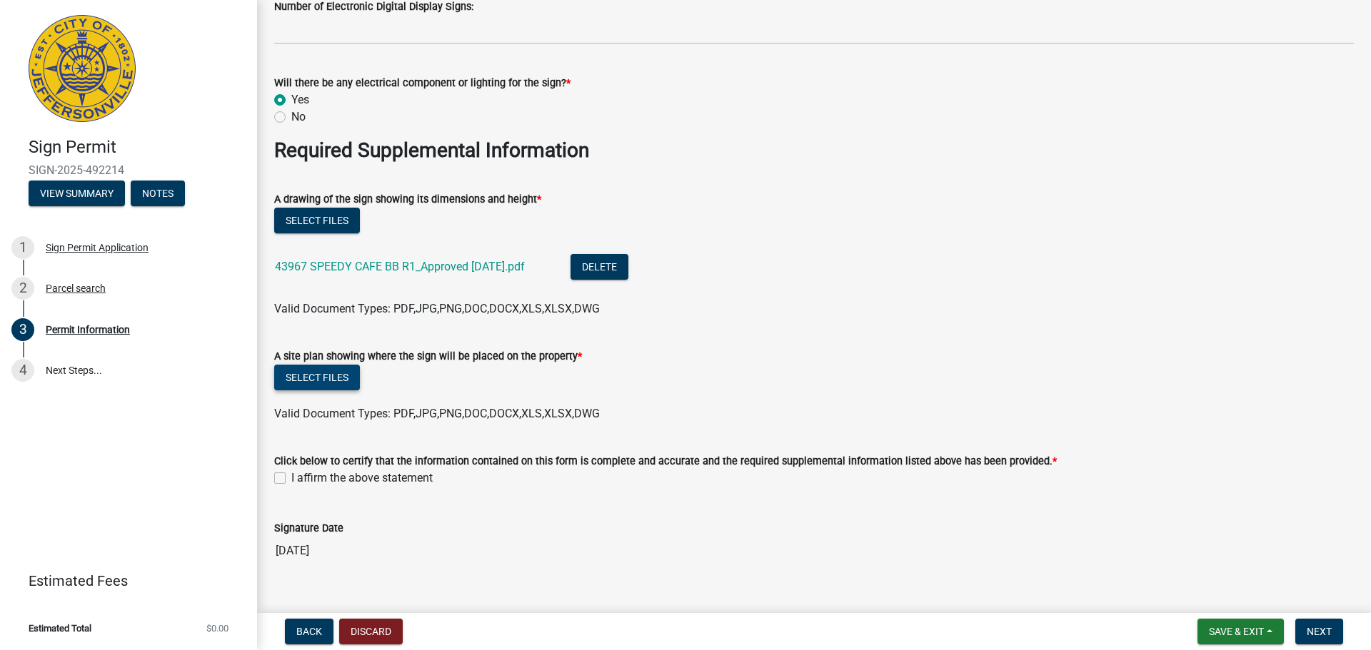
click at [348, 373] on button "Select files" at bounding box center [317, 378] width 86 height 26
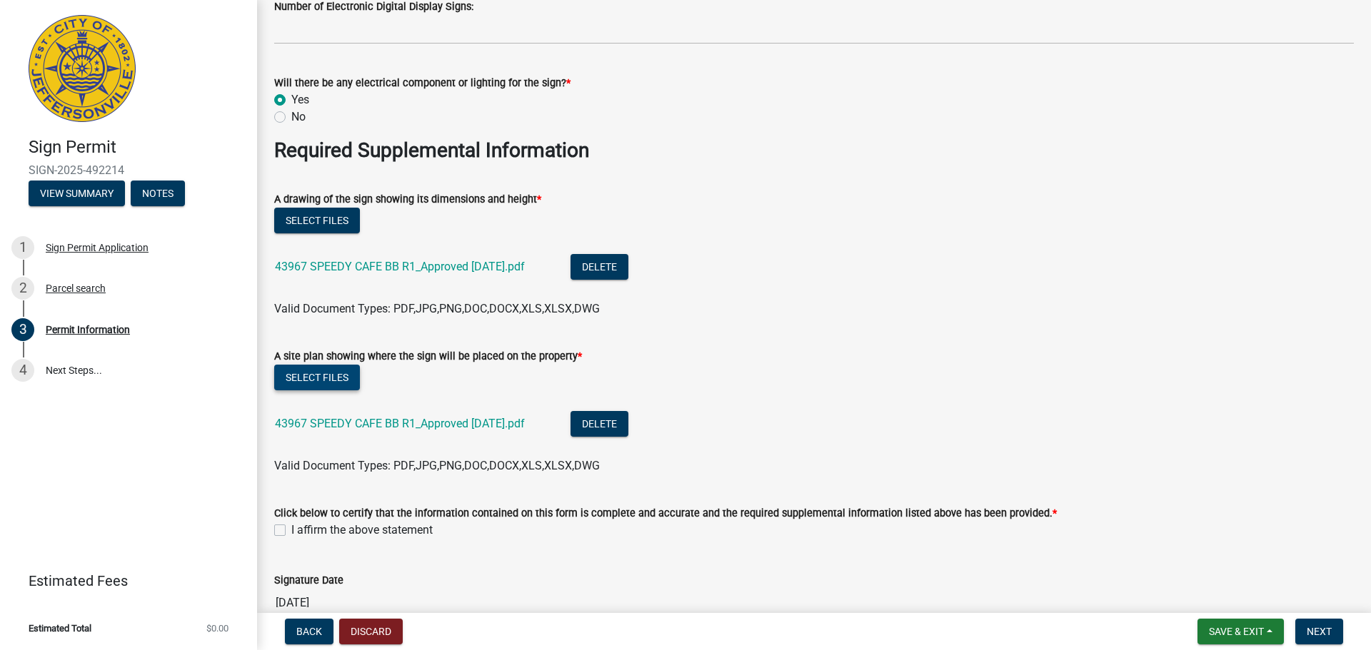
scroll to position [2444, 0]
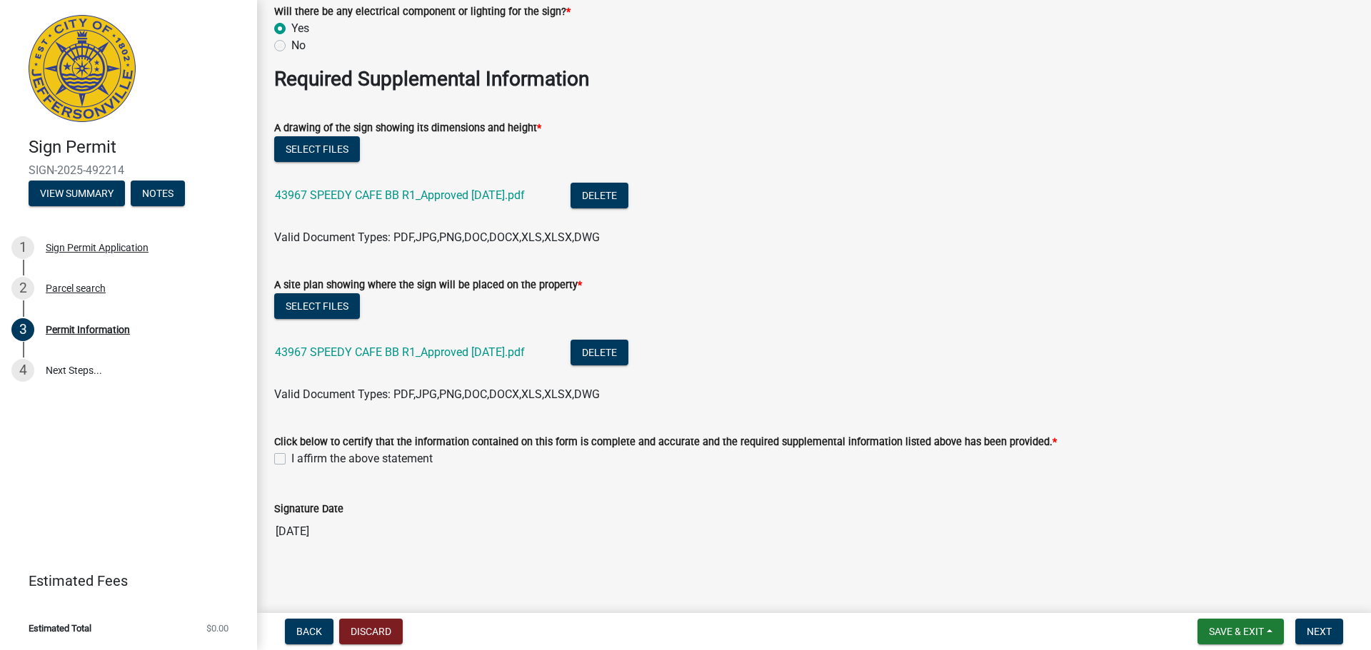
click at [291, 452] on label "I affirm the above statement" at bounding box center [361, 458] width 141 height 17
click at [291, 452] on input "I affirm the above statement" at bounding box center [295, 454] width 9 height 9
checkbox input "true"
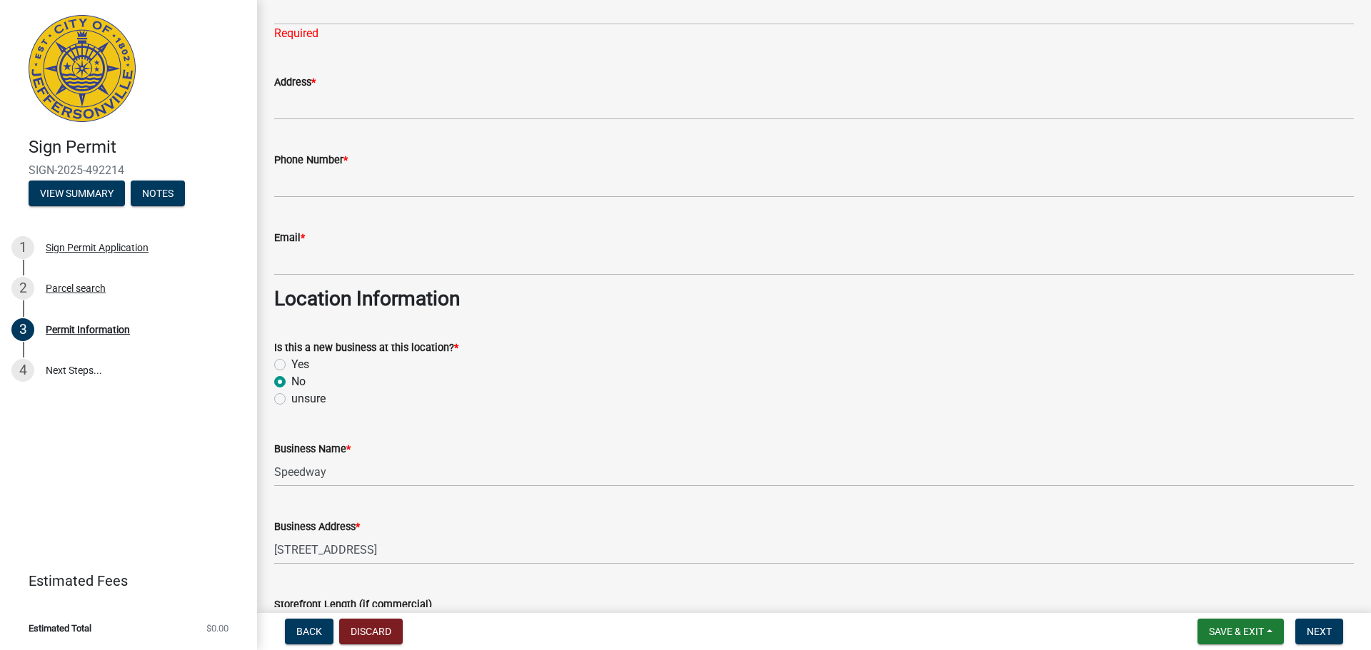
scroll to position [303, 0]
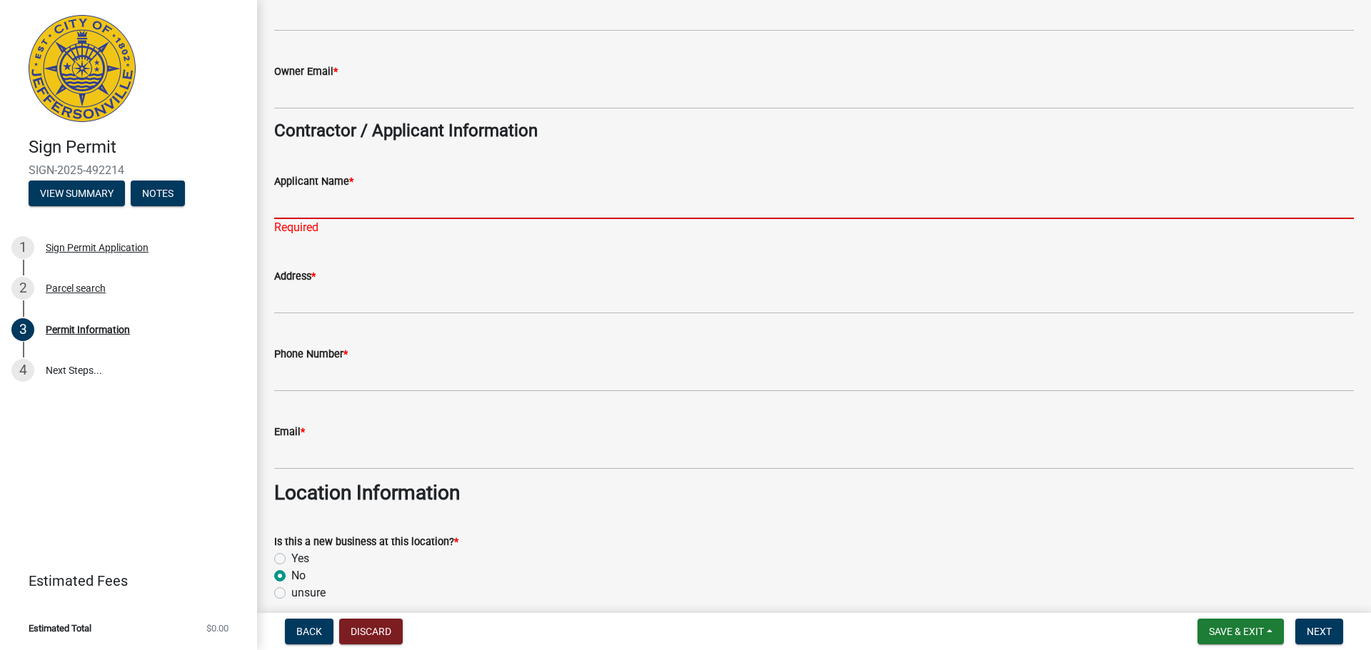
click at [373, 200] on input "Applicant Name *" at bounding box center [813, 204] width 1079 height 29
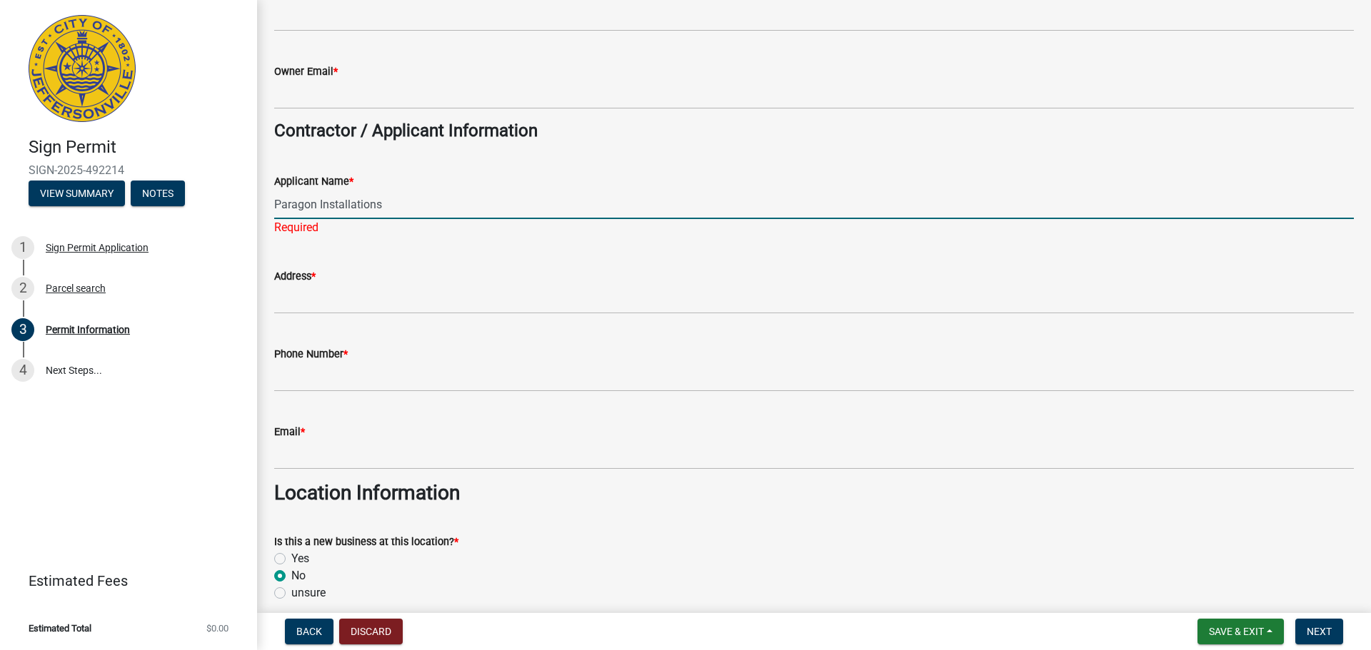
type input "Paragon Installations"
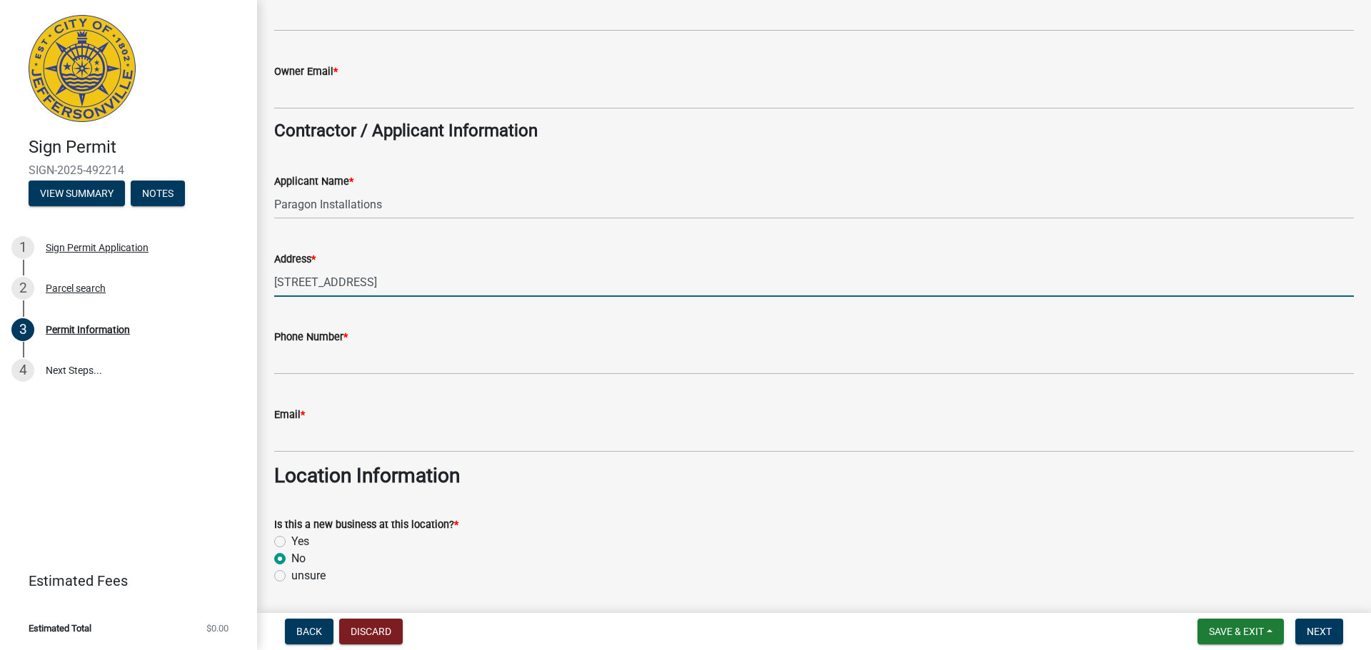
type input "[STREET_ADDRESS]"
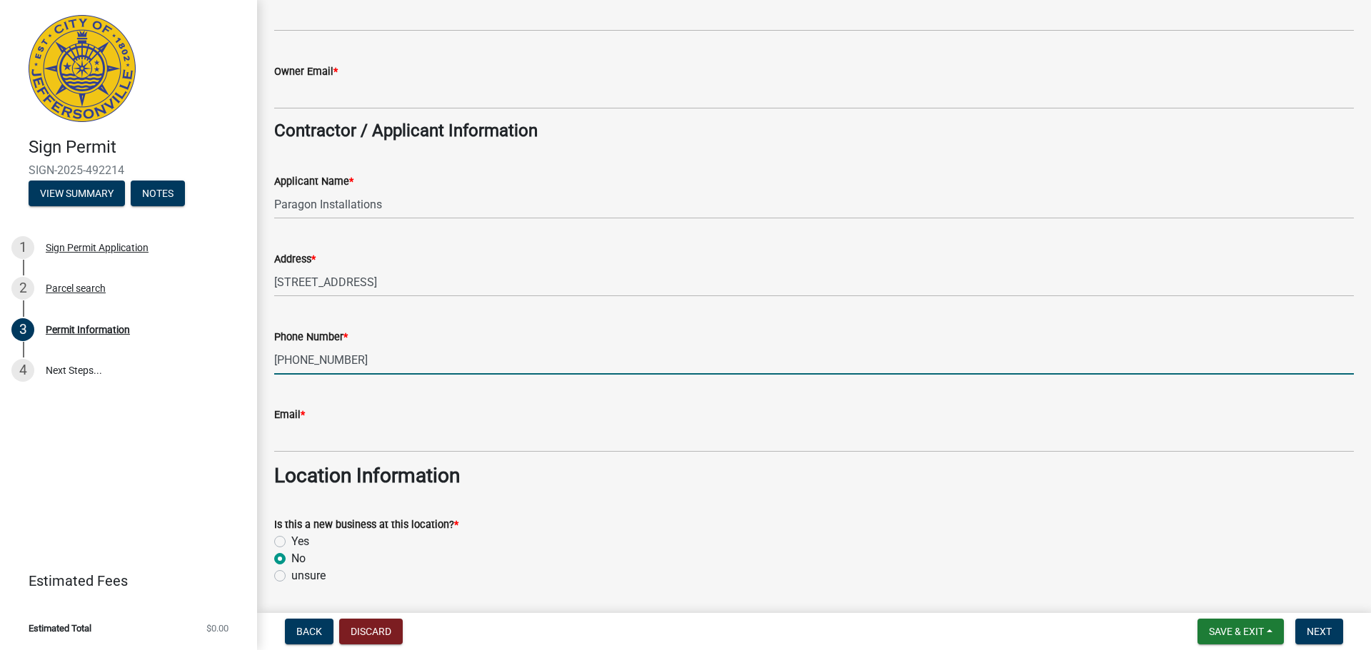
type input "[PHONE_NUMBER]"
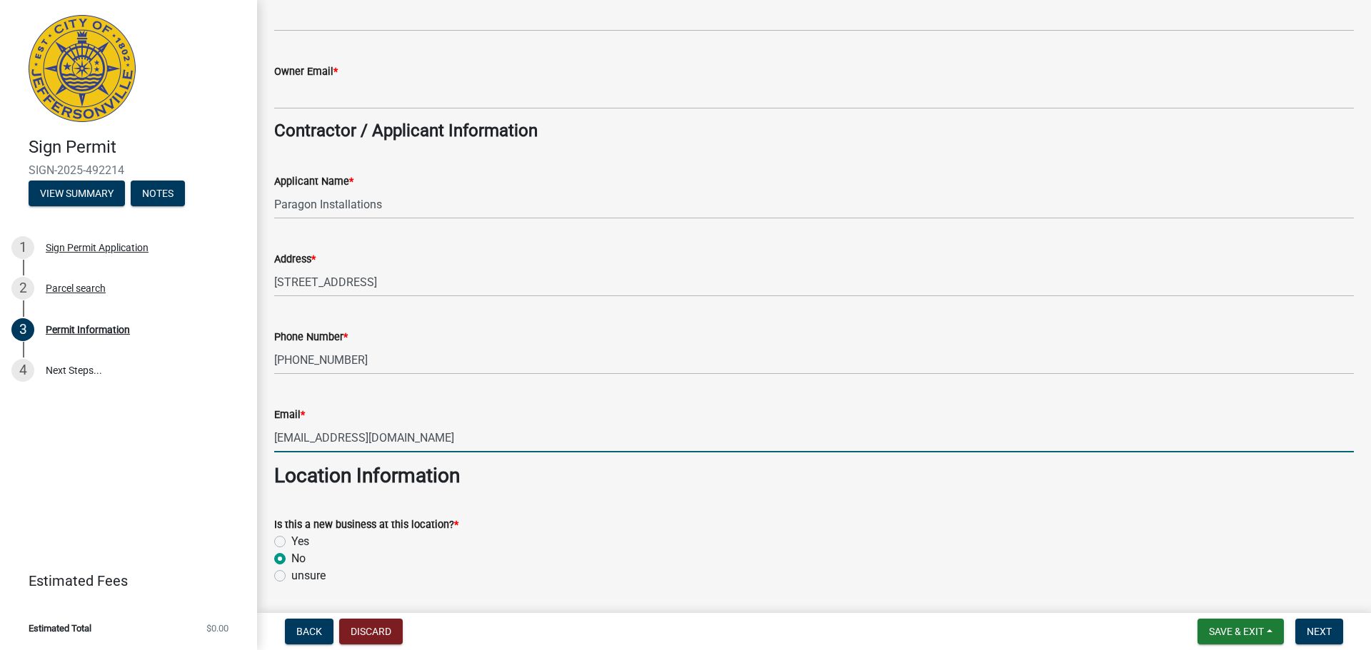
type input "[EMAIL_ADDRESS][DOMAIN_NAME]"
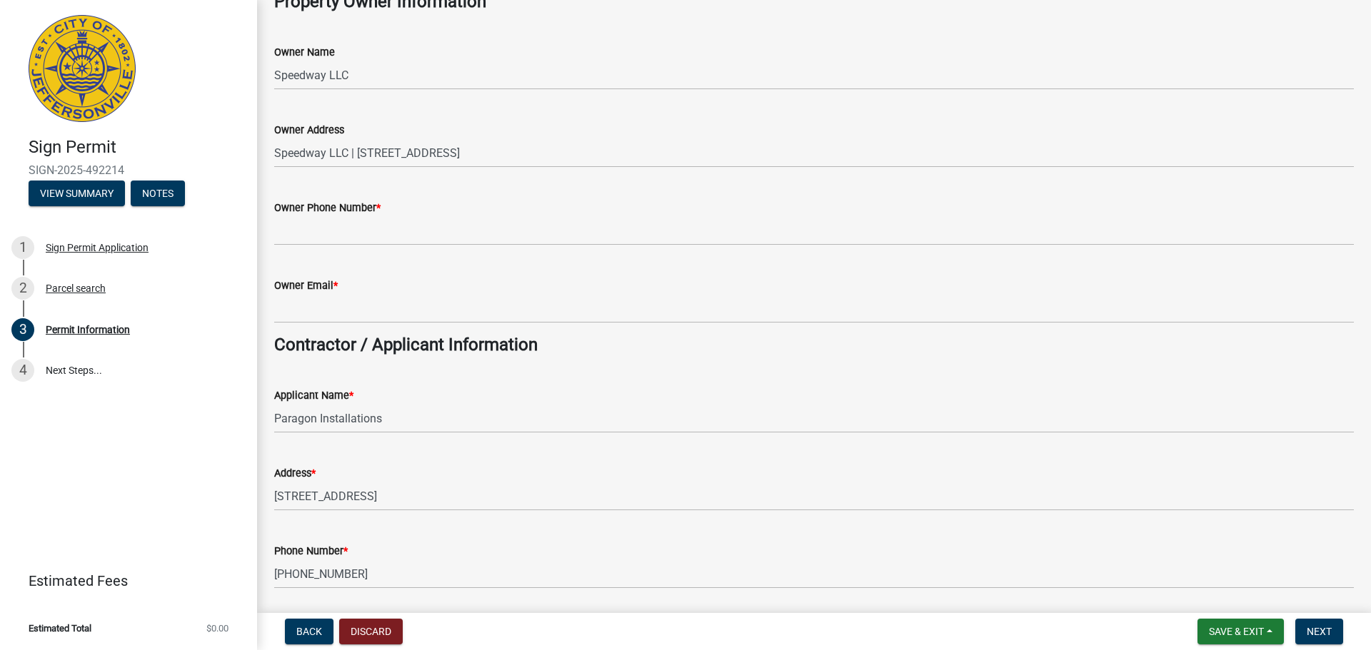
scroll to position [17, 0]
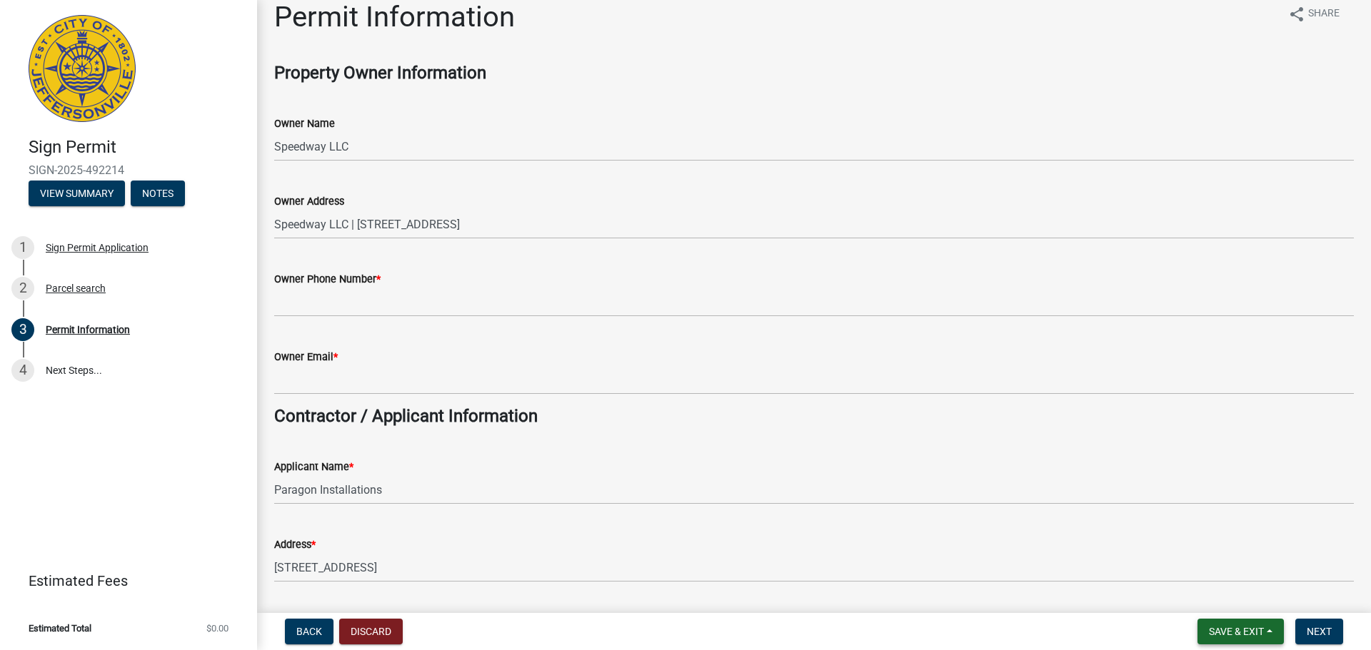
click at [1222, 632] on span "Save & Exit" at bounding box center [1236, 631] width 55 height 11
click at [1229, 596] on button "Save & Exit" at bounding box center [1226, 595] width 114 height 34
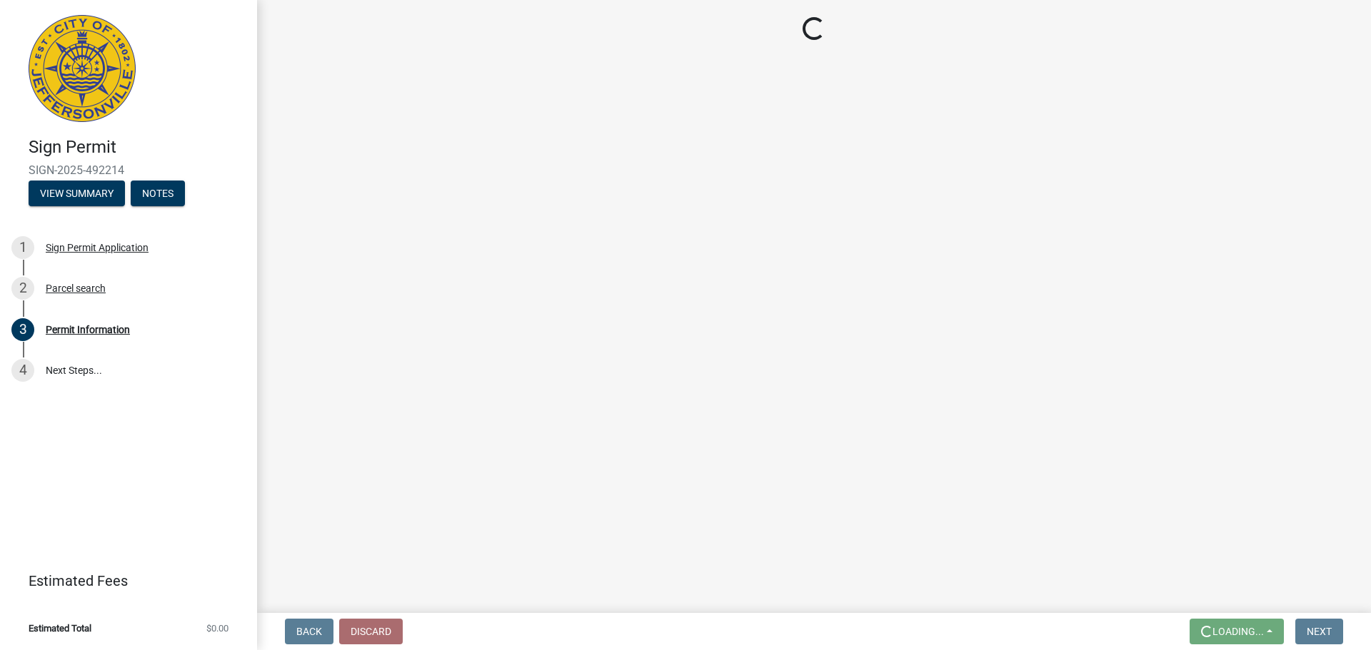
scroll to position [0, 0]
